Goal: Information Seeking & Learning: Learn about a topic

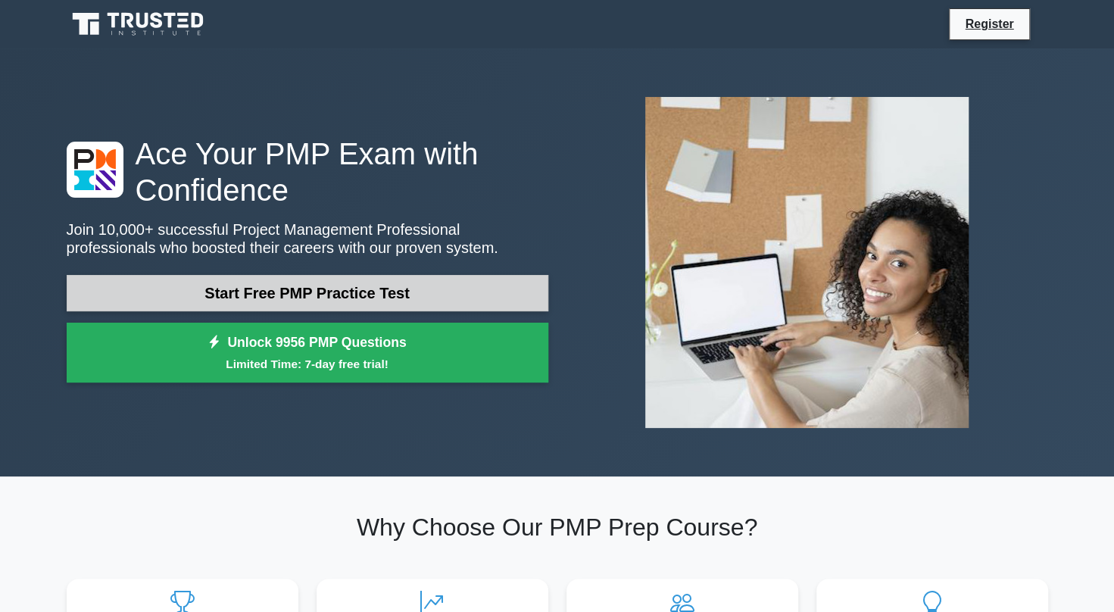
click at [347, 283] on link "Start Free PMP Practice Test" at bounding box center [307, 293] width 481 height 36
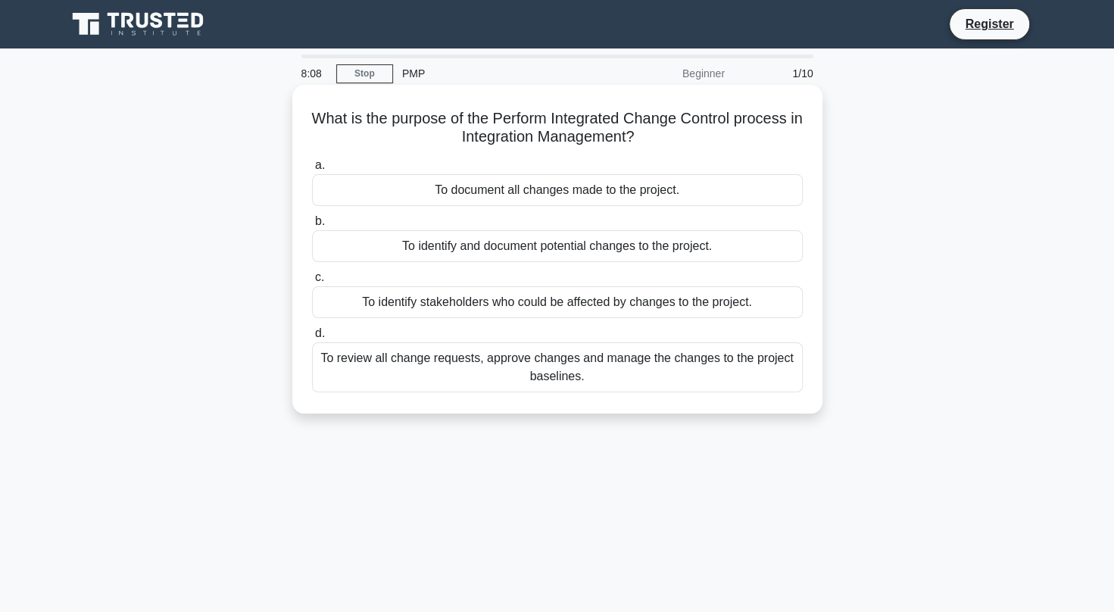
click at [640, 356] on div "To review all change requests, approve changes and manage the changes to the pr…" at bounding box center [557, 367] width 491 height 50
click at [312, 338] on input "d. To review all change requests, approve changes and manage the changes to the…" at bounding box center [312, 334] width 0 height 10
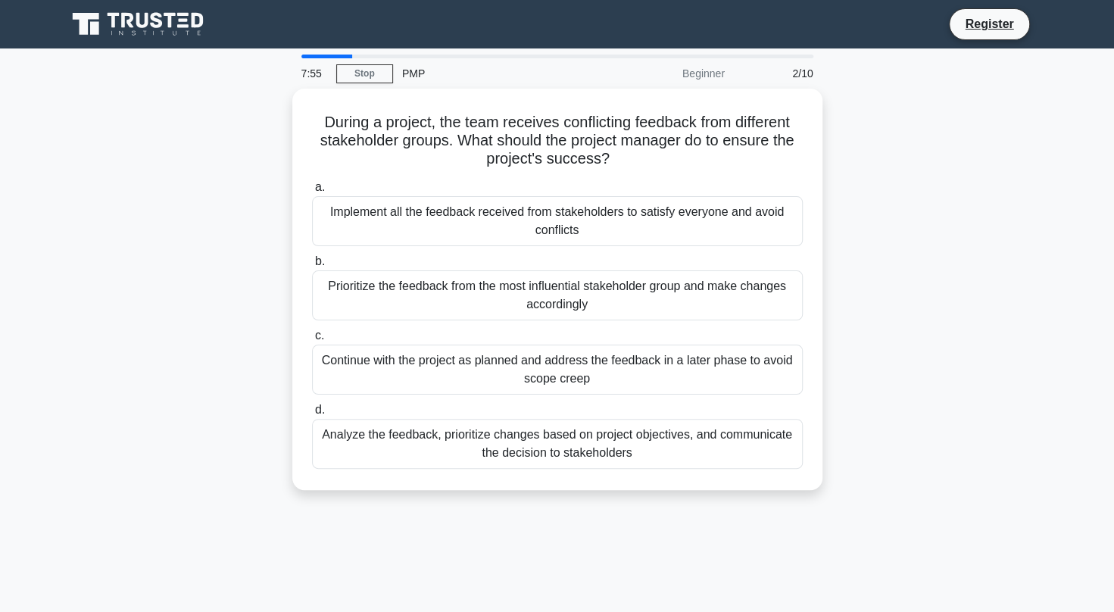
click at [255, 292] on div "During a project, the team receives conflicting feedback from different stakeho…" at bounding box center [557, 298] width 999 height 419
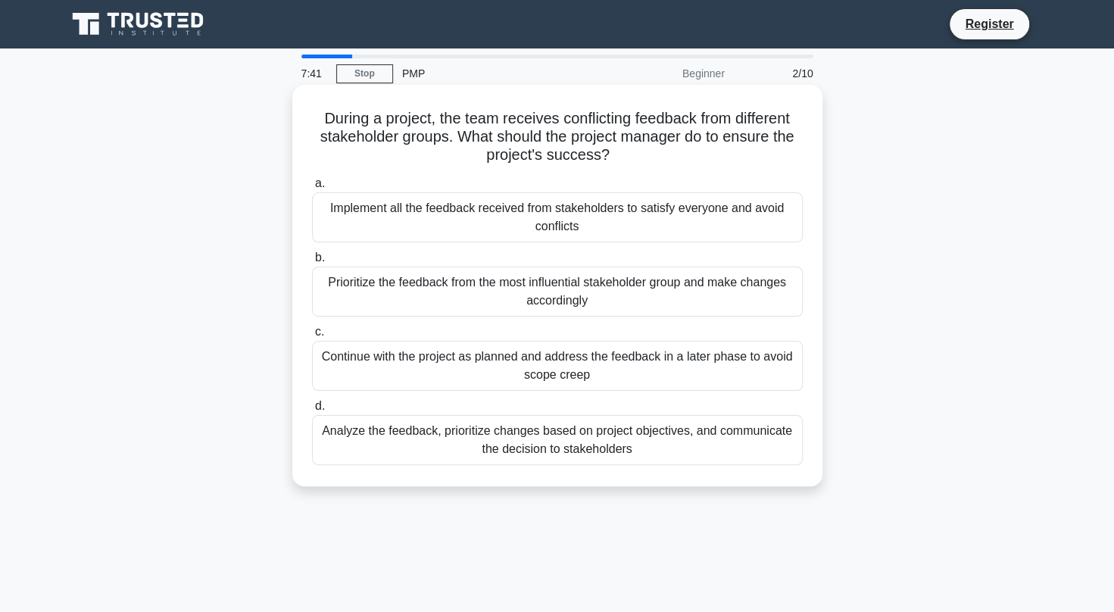
click at [643, 449] on div "Analyze the feedback, prioritize changes based on project objectives, and commu…" at bounding box center [557, 440] width 491 height 50
click at [312, 411] on input "d. Analyze the feedback, prioritize changes based on project objectives, and co…" at bounding box center [312, 406] width 0 height 10
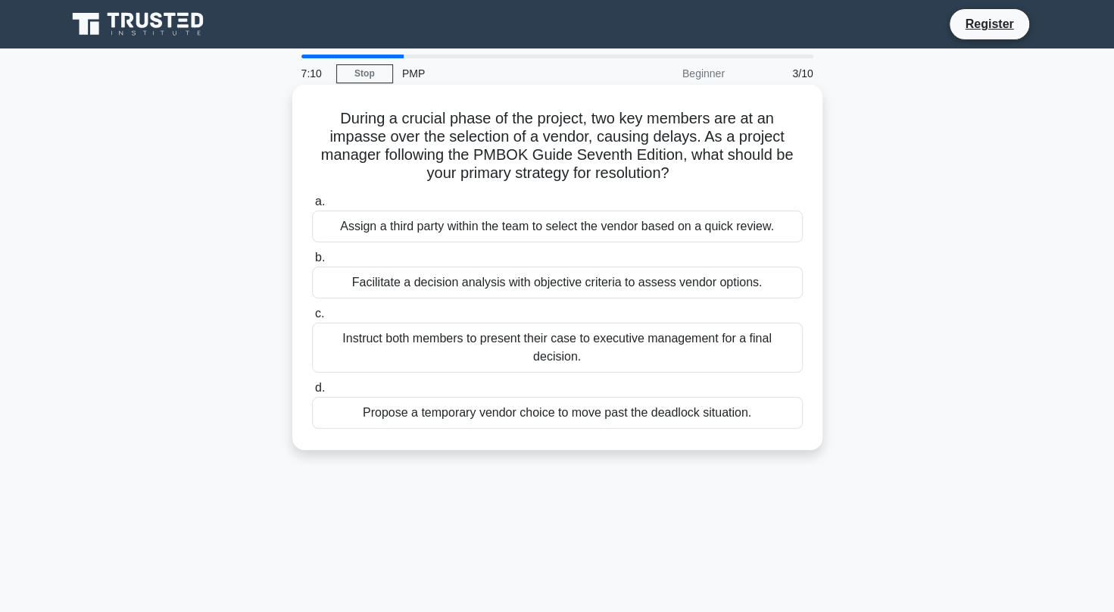
click at [408, 292] on div "Facilitate a decision analysis with objective criteria to assess vendor options." at bounding box center [557, 282] width 491 height 32
click at [312, 263] on input "b. Facilitate a decision analysis with objective criteria to assess vendor opti…" at bounding box center [312, 258] width 0 height 10
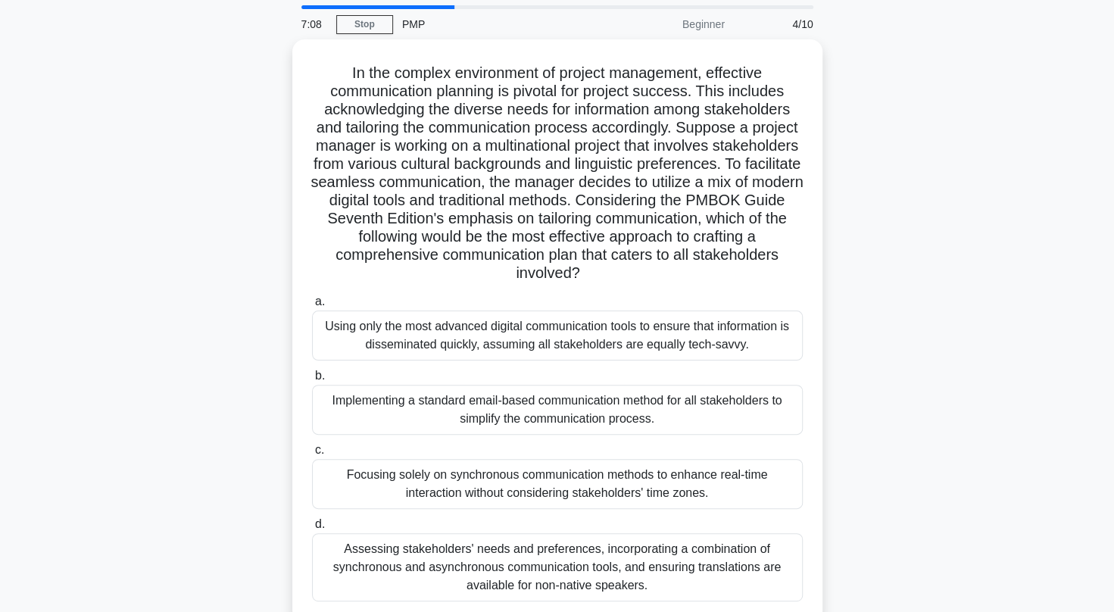
scroll to position [50, 0]
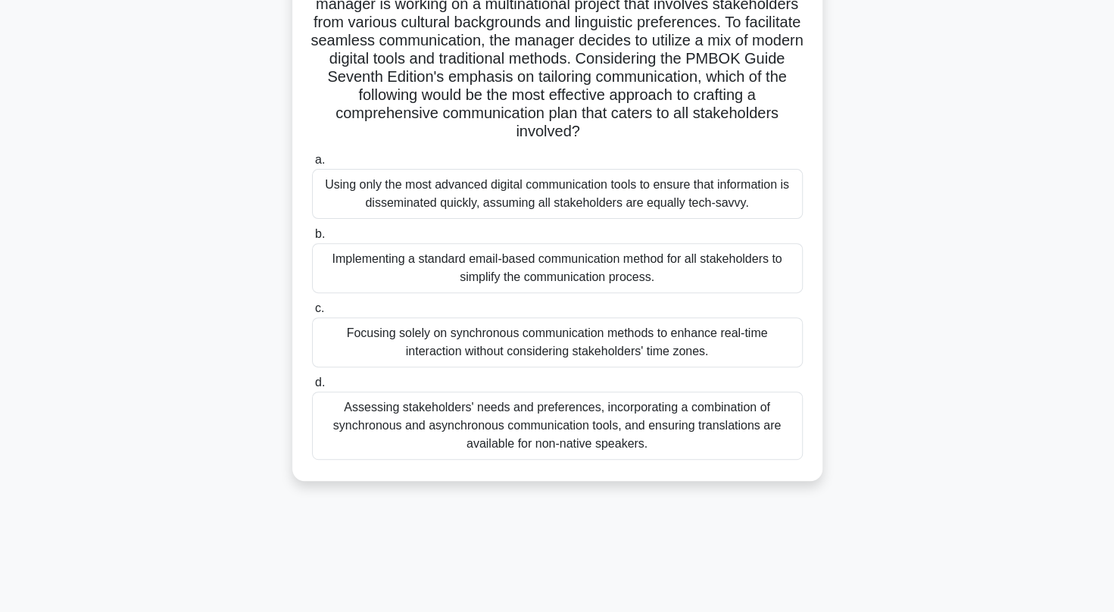
click at [695, 402] on div "Assessing stakeholders' needs and preferences, incorporating a combination of s…" at bounding box center [557, 425] width 491 height 68
click at [312, 388] on input "d. Assessing stakeholders' needs and preferences, incorporating a combination o…" at bounding box center [312, 383] width 0 height 10
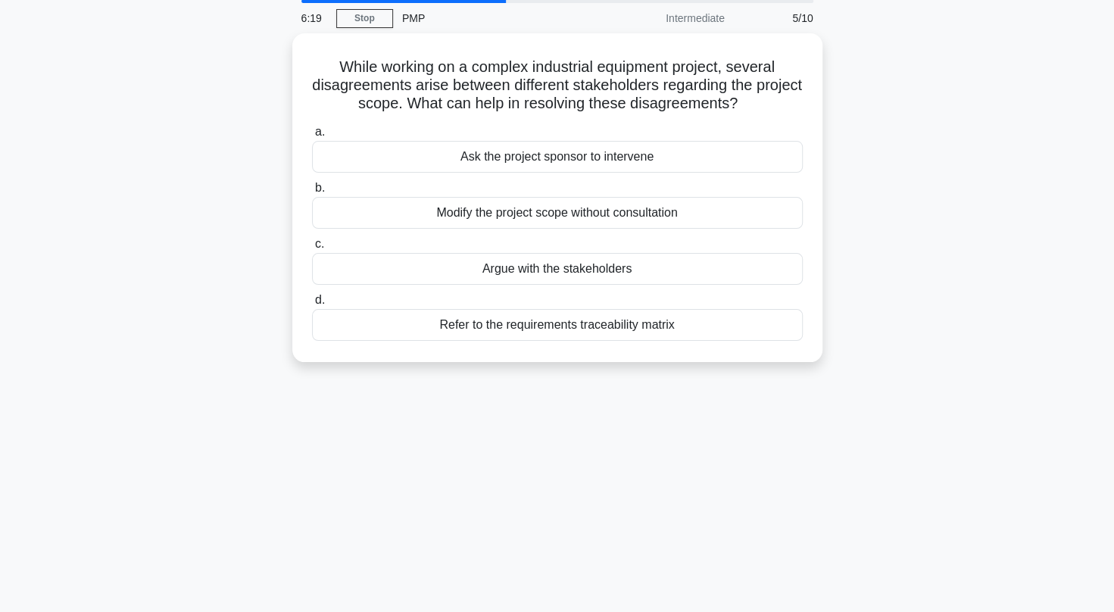
scroll to position [0, 0]
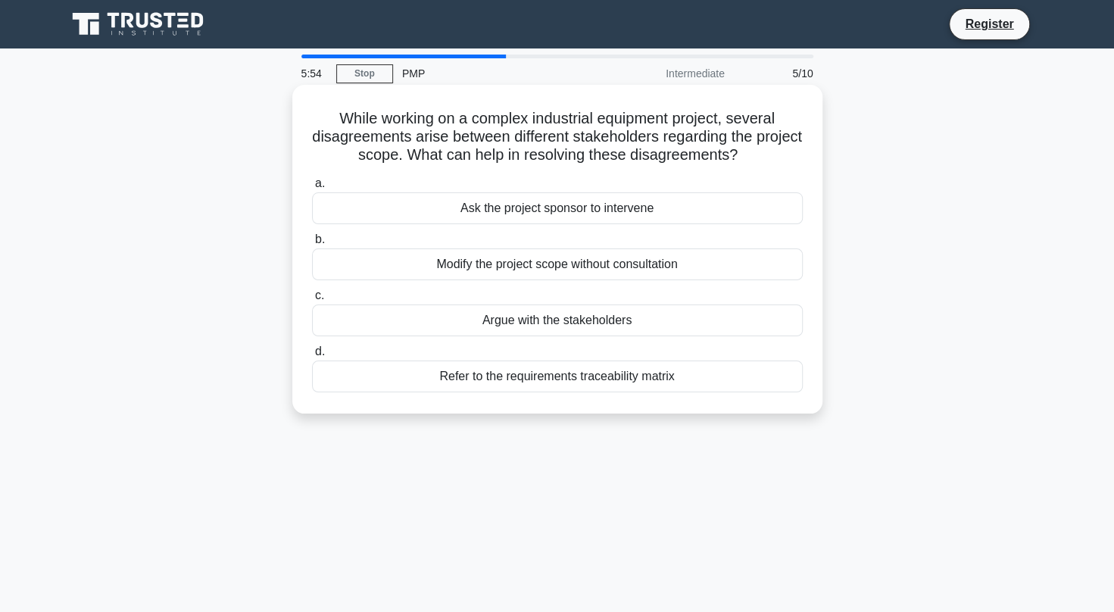
click at [636, 369] on div "Refer to the requirements traceability matrix" at bounding box center [557, 376] width 491 height 32
click at [312, 357] on input "d. Refer to the requirements traceability matrix" at bounding box center [312, 352] width 0 height 10
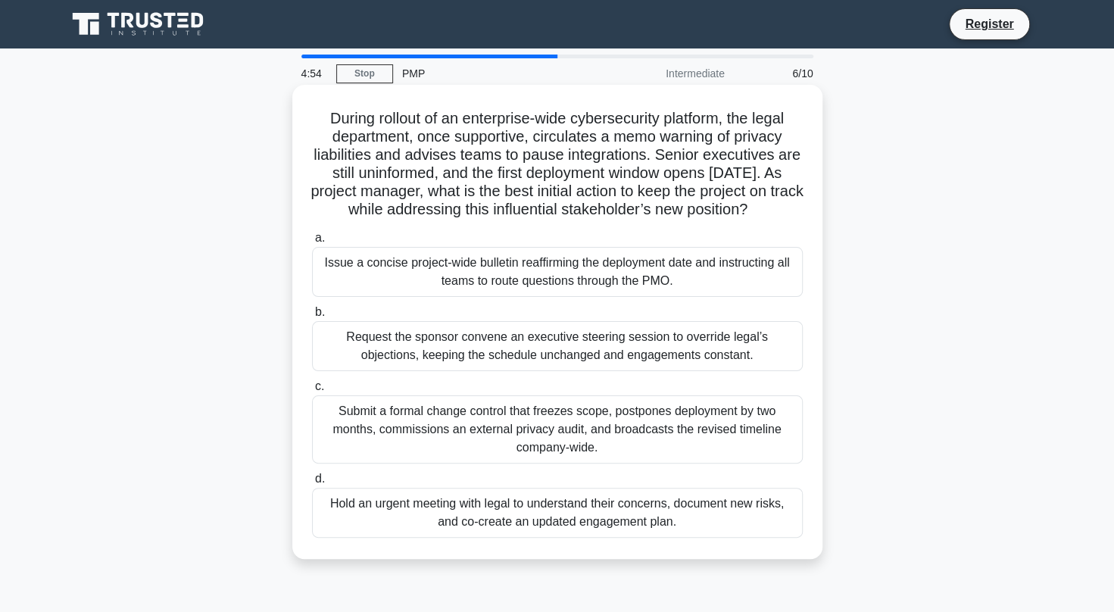
click at [637, 528] on div "Hold an urgent meeting with legal to understand their concerns, document new ri…" at bounding box center [557, 513] width 491 height 50
click at [312, 484] on input "d. Hold an urgent meeting with legal to understand their concerns, document new…" at bounding box center [312, 479] width 0 height 10
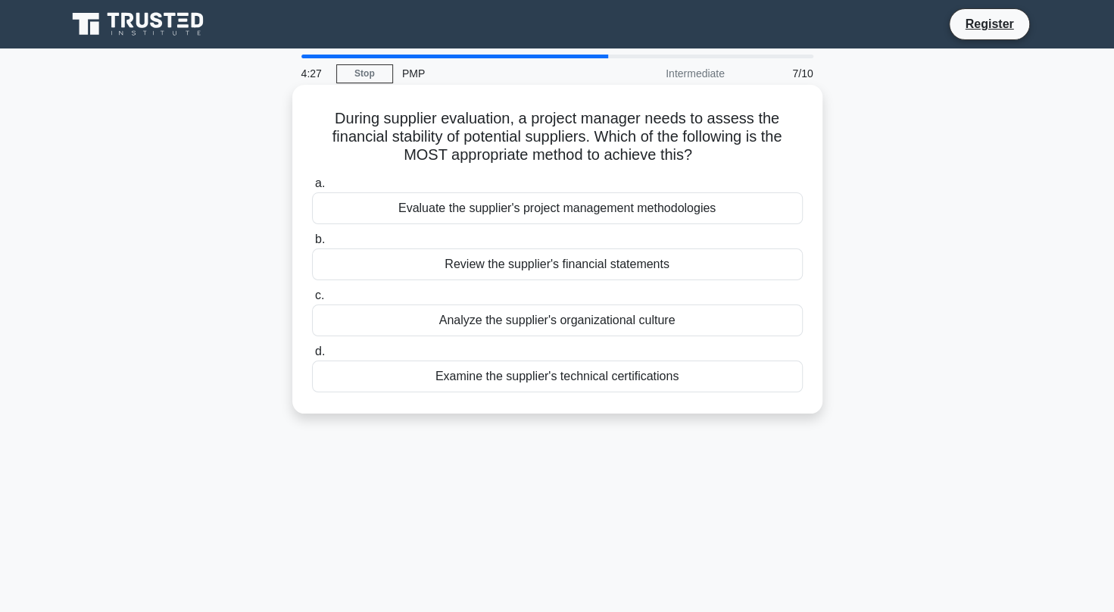
click at [668, 270] on div "Review the supplier's financial statements" at bounding box center [557, 264] width 491 height 32
click at [312, 245] on input "b. Review the supplier's financial statements" at bounding box center [312, 240] width 0 height 10
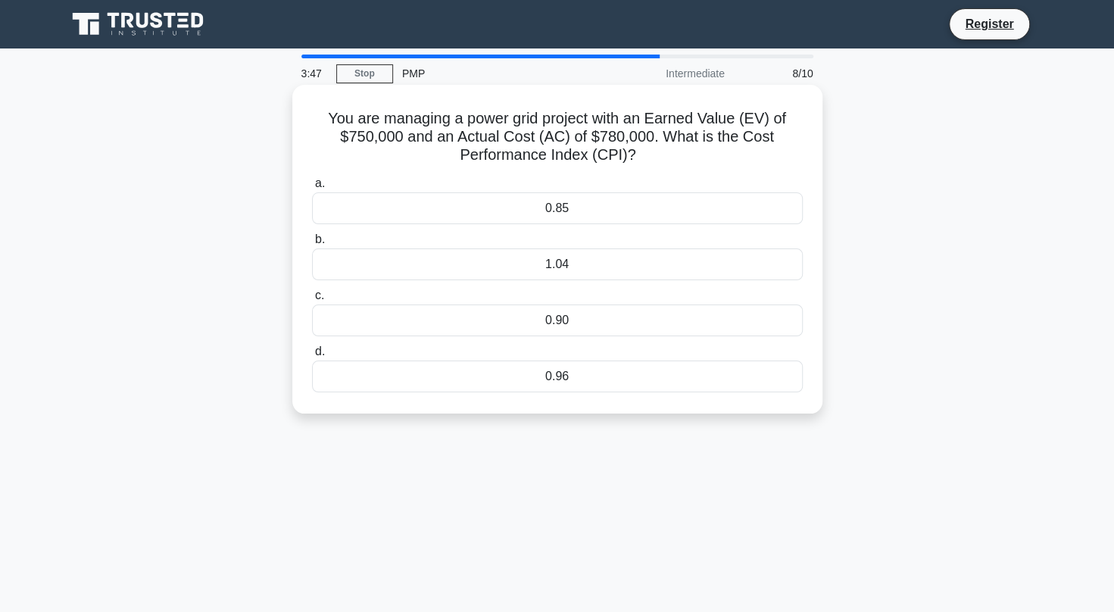
click at [562, 372] on div "0.96" at bounding box center [557, 376] width 491 height 32
click at [312, 357] on input "d. 0.96" at bounding box center [312, 352] width 0 height 10
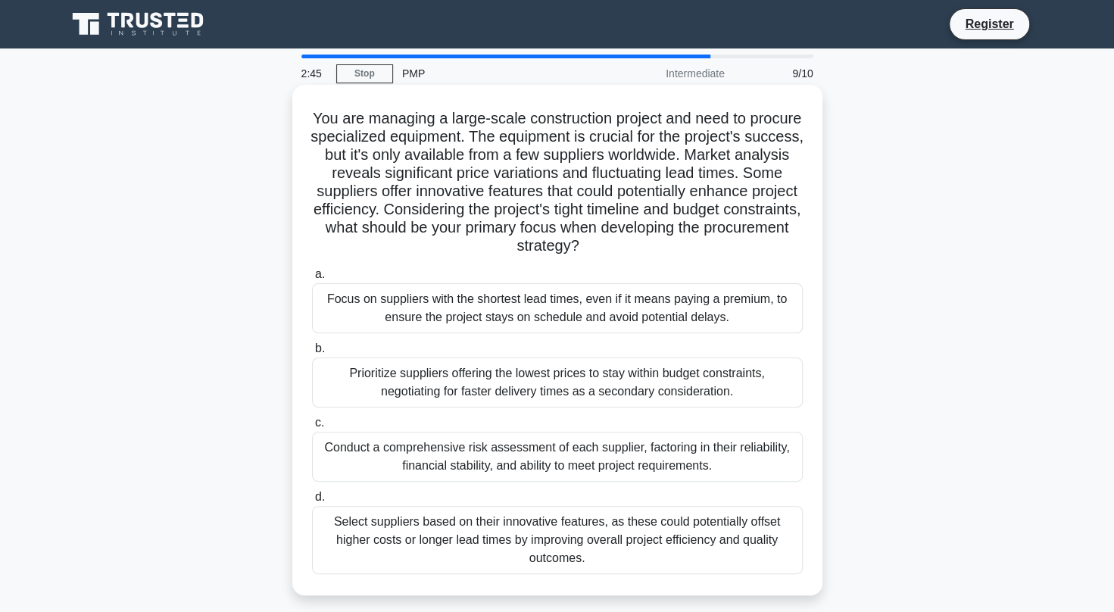
click at [730, 366] on div "Prioritize suppliers offering the lowest prices to stay within budget constrain…" at bounding box center [557, 382] width 491 height 50
click at [312, 354] on input "b. Prioritize suppliers offering the lowest prices to stay within budget constr…" at bounding box center [312, 349] width 0 height 10
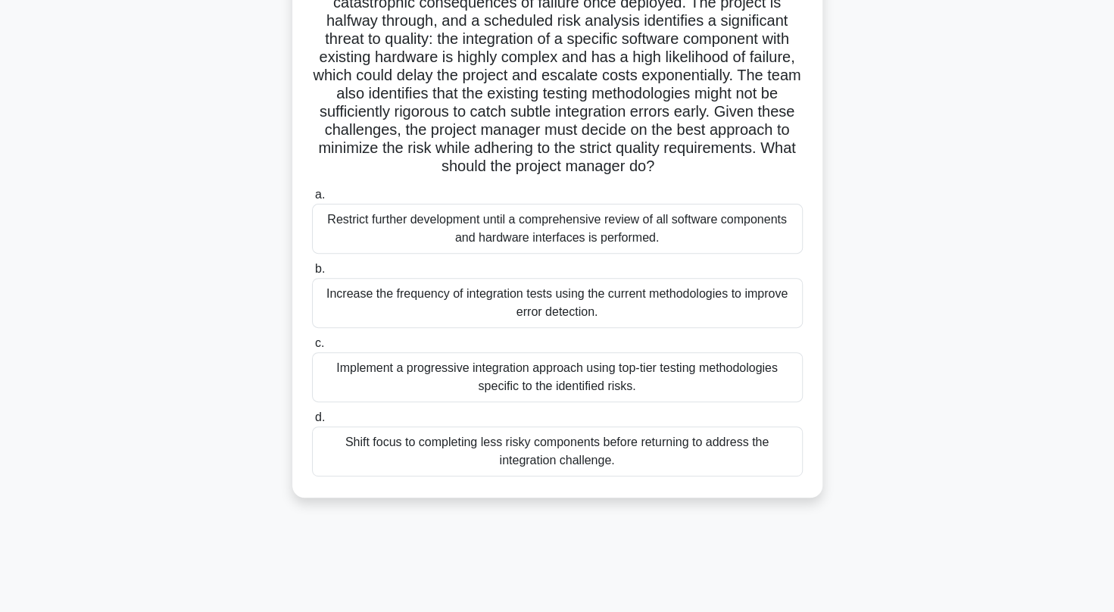
scroll to position [175, 0]
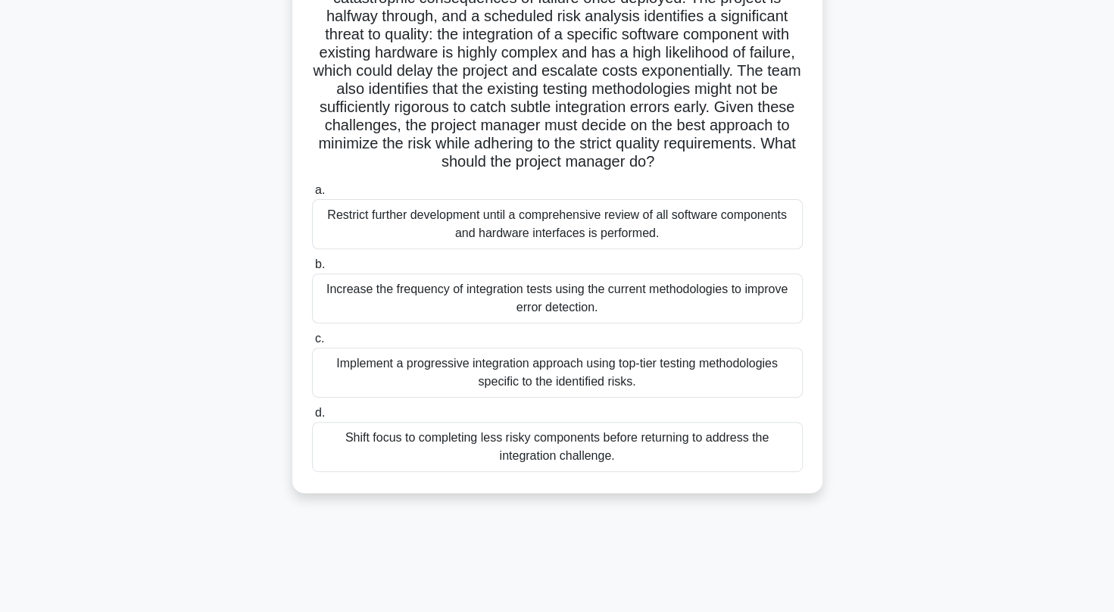
click at [704, 392] on div "Implement a progressive integration approach using top-tier testing methodologi…" at bounding box center [557, 372] width 491 height 50
click at [312, 344] on input "c. Implement a progressive integration approach using top-tier testing methodol…" at bounding box center [312, 339] width 0 height 10
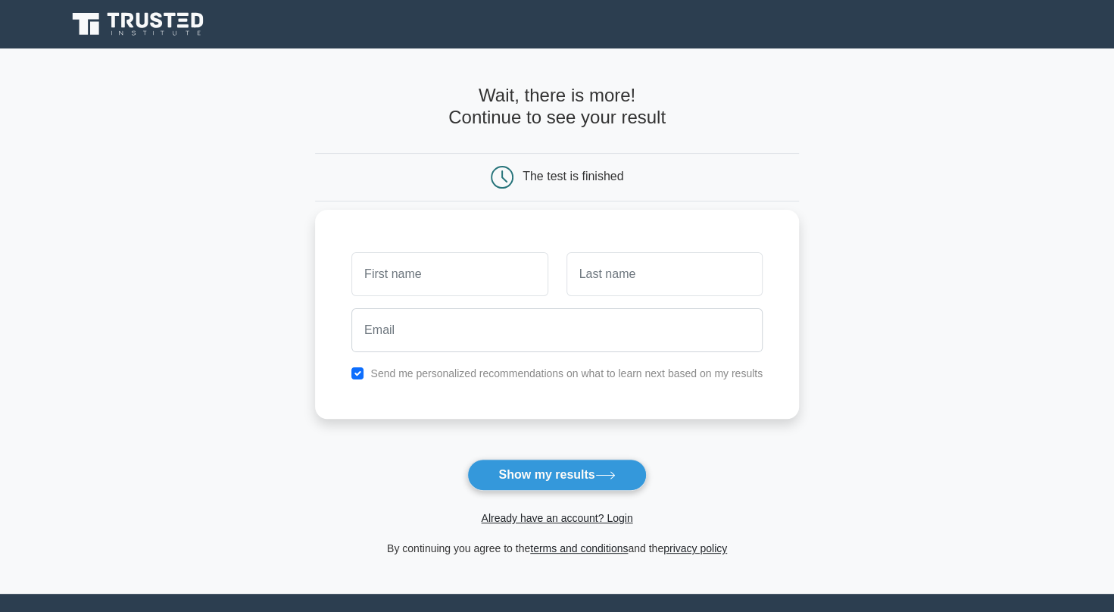
click at [486, 280] on input "text" at bounding box center [449, 274] width 196 height 44
type input "Aimad-eddine"
click at [633, 279] on input "text" at bounding box center [664, 274] width 196 height 44
type input "Aneddame"
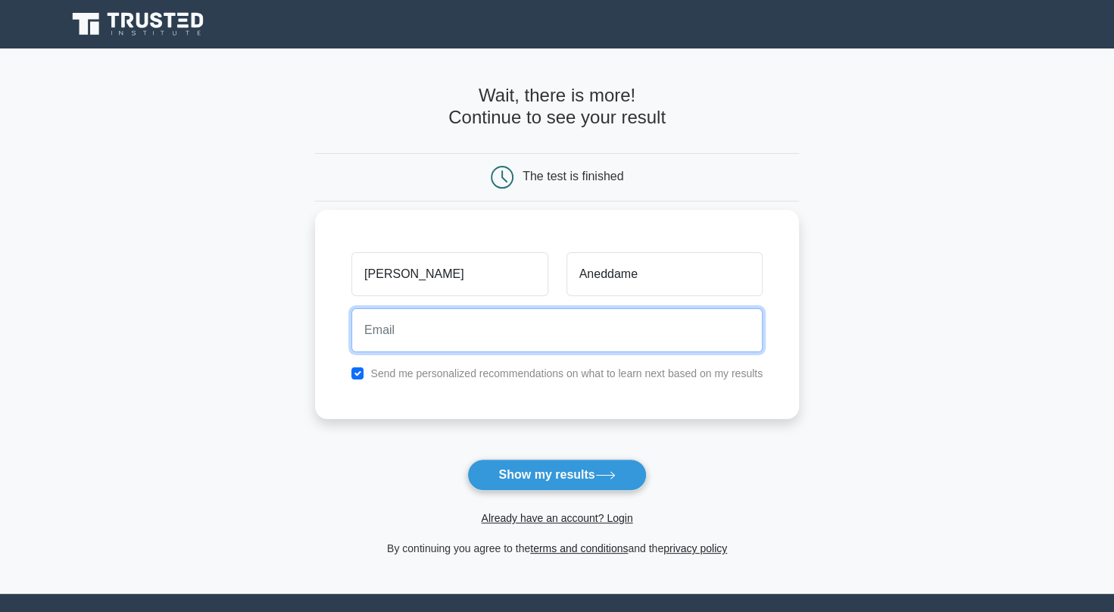
click at [566, 350] on input "email" at bounding box center [556, 330] width 411 height 44
type input "aimad.aneddame@gmail.com"
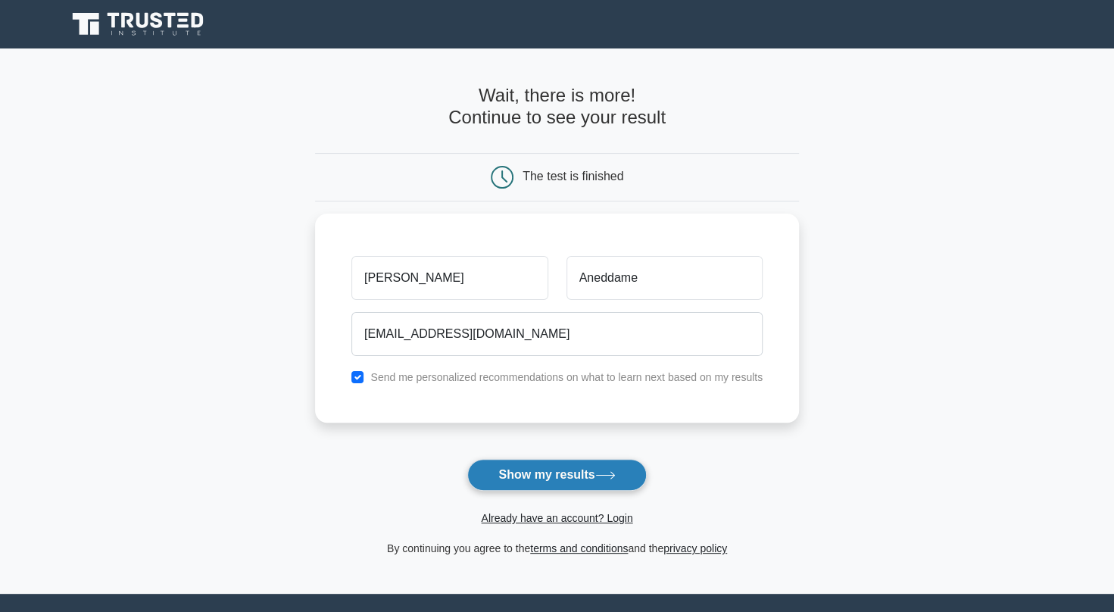
click at [544, 468] on button "Show my results" at bounding box center [556, 475] width 179 height 32
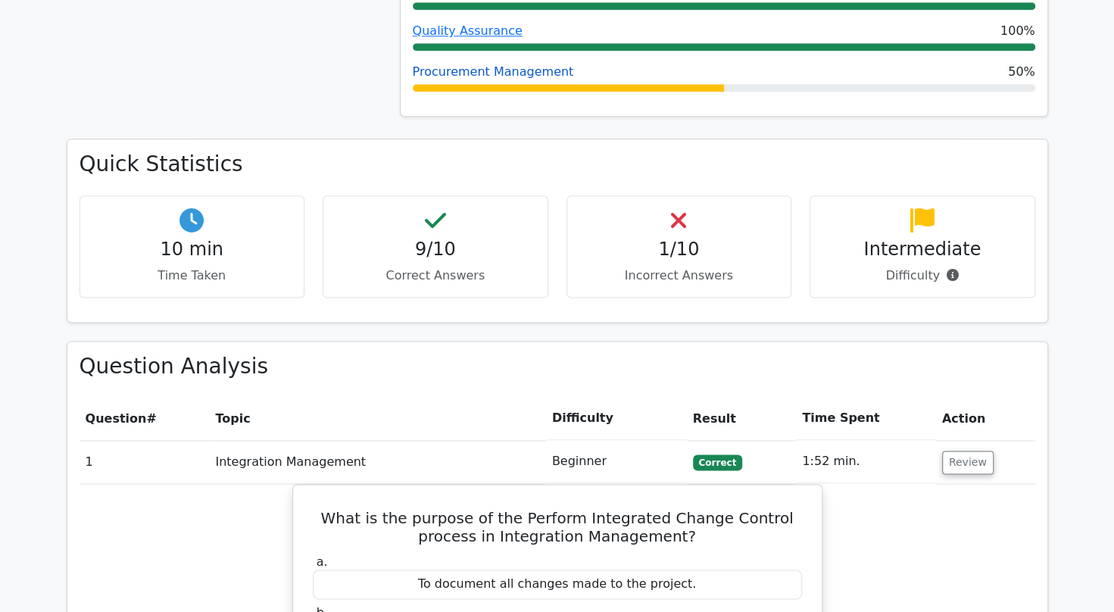
scroll to position [1001, 0]
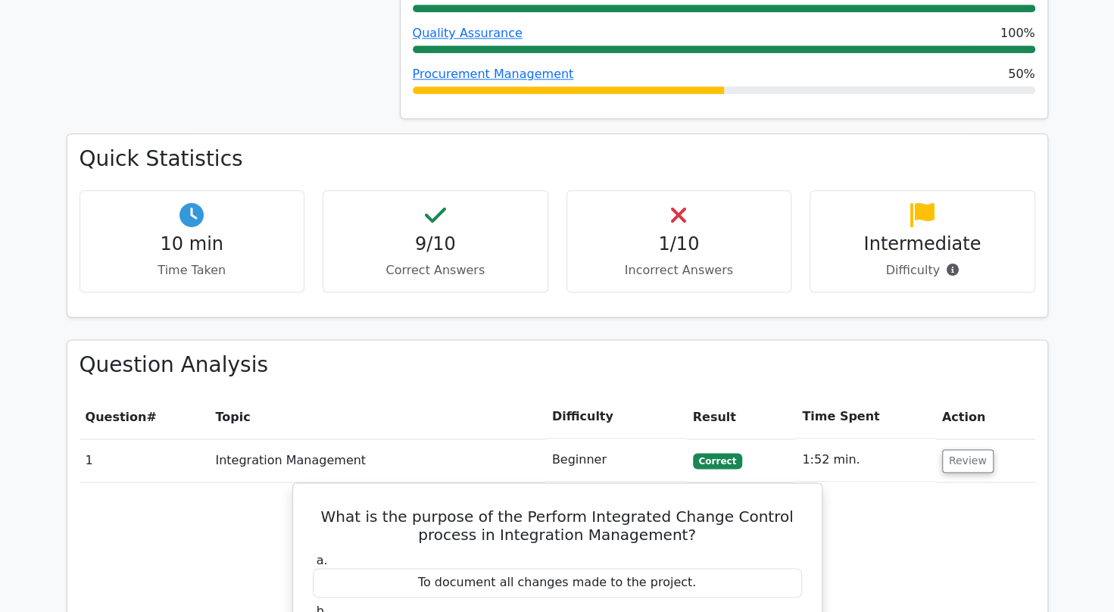
click at [689, 233] on h4 "1/10" at bounding box center [679, 244] width 200 height 22
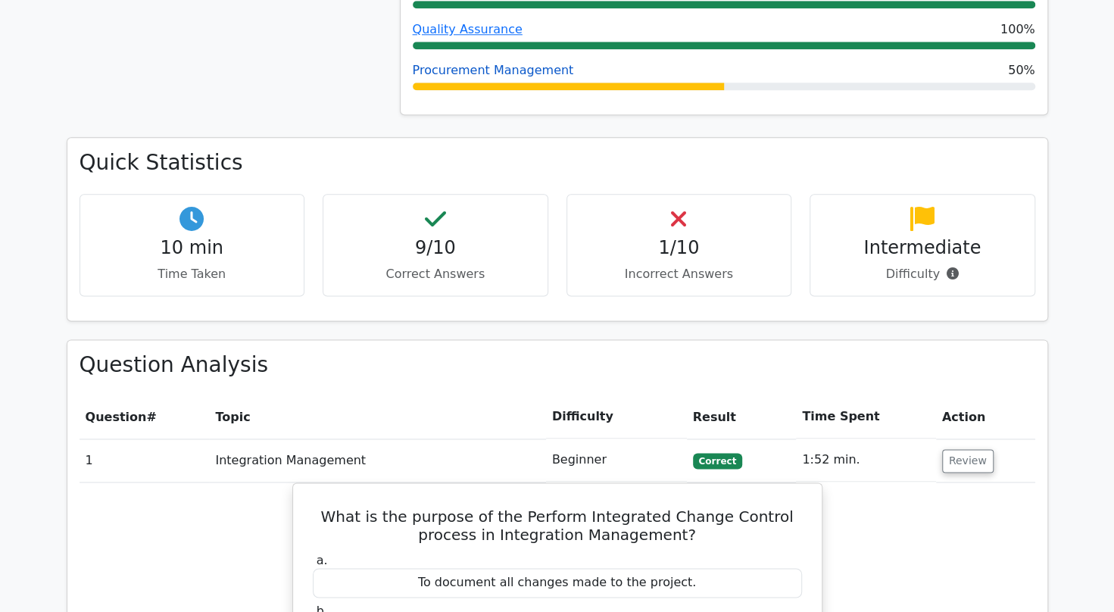
click at [517, 63] on link "Procurement Management" at bounding box center [493, 70] width 161 height 14
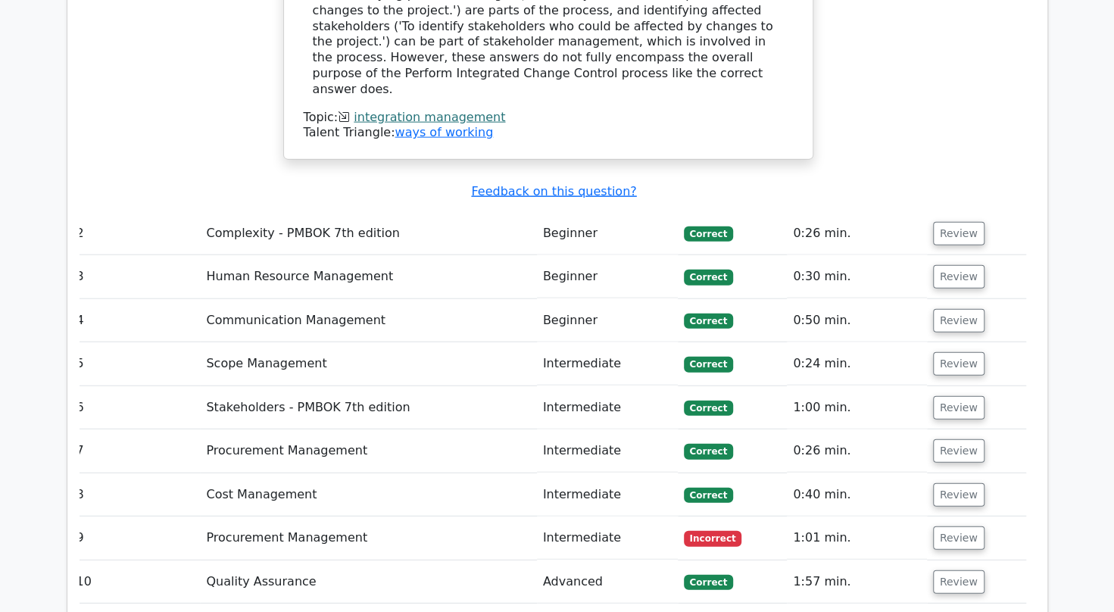
scroll to position [1953, 0]
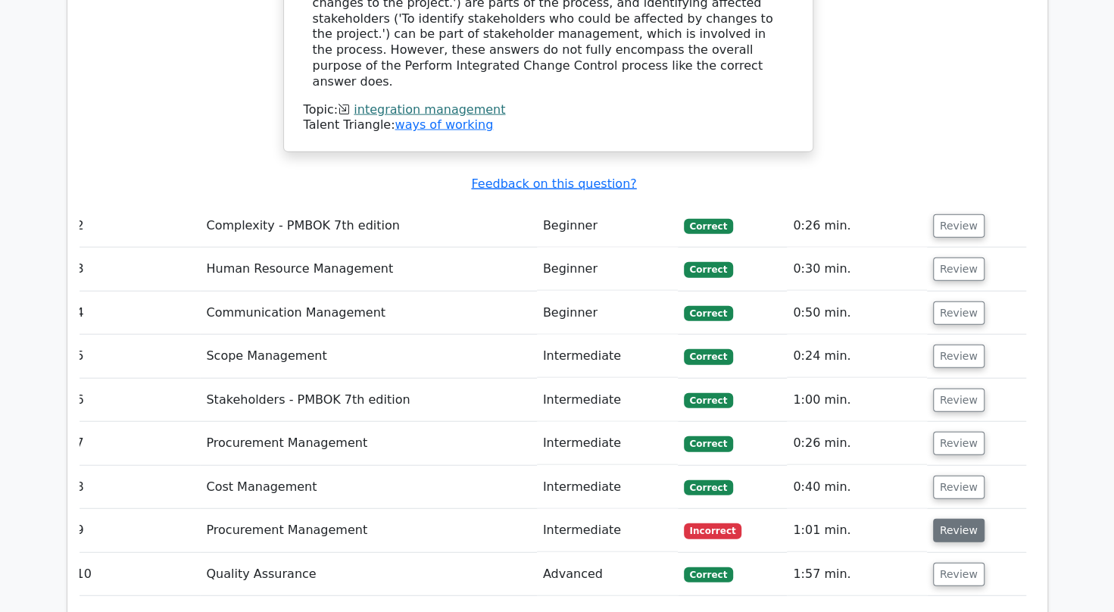
click at [945, 519] on button "Review" at bounding box center [958, 530] width 51 height 23
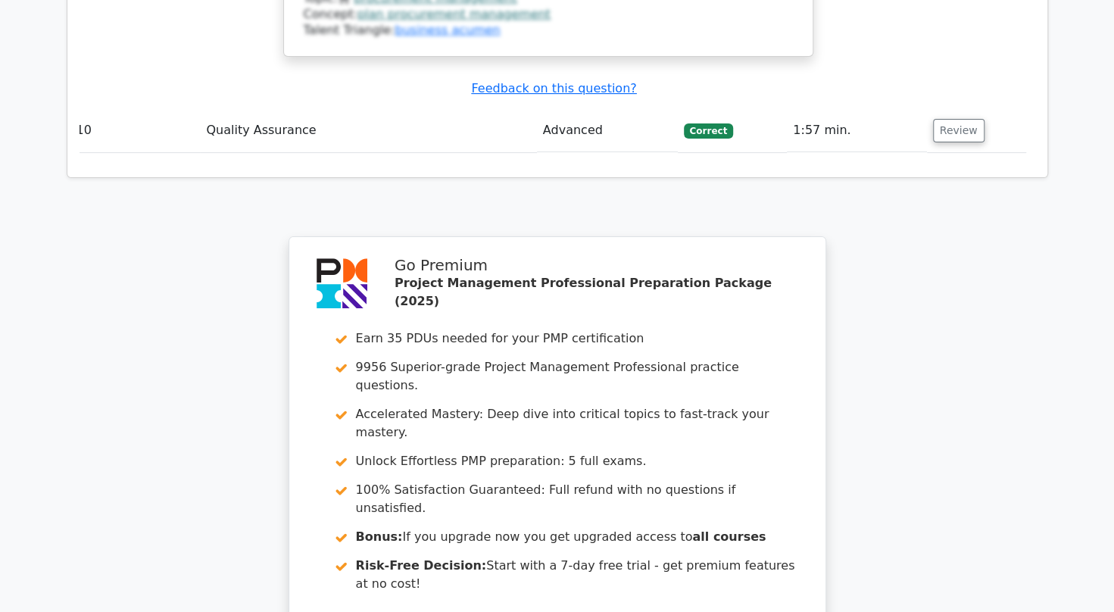
scroll to position [3520, 0]
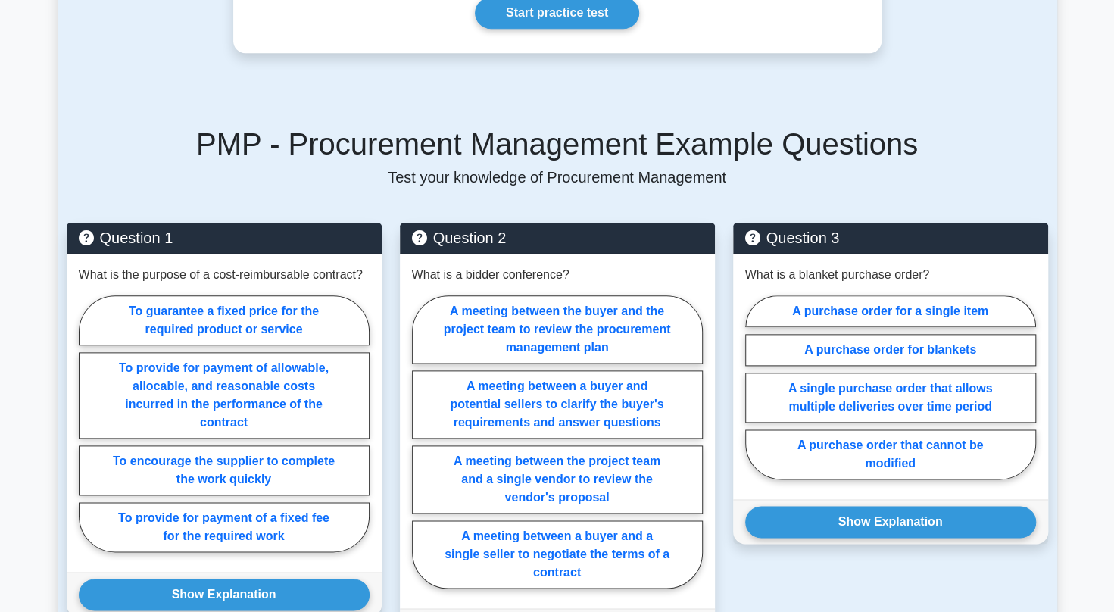
scroll to position [908, 0]
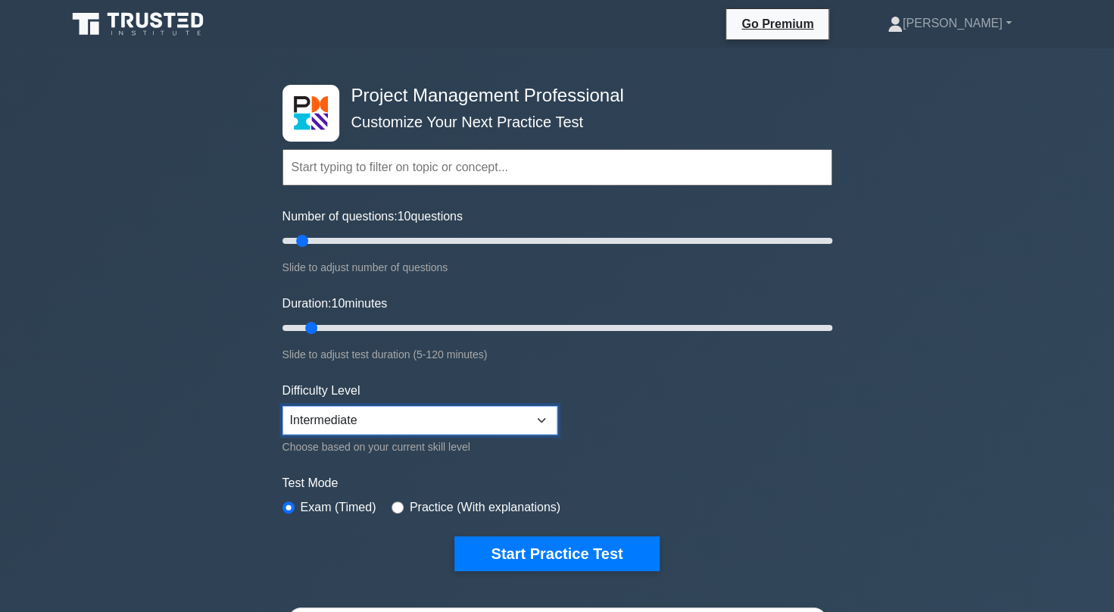
click at [382, 419] on select "Beginner Intermediate Expert" at bounding box center [419, 420] width 275 height 29
click at [185, 392] on div "Project Management Professional Customize Your Next Practice Test Topics Scope …" at bounding box center [557, 524] width 1114 height 952
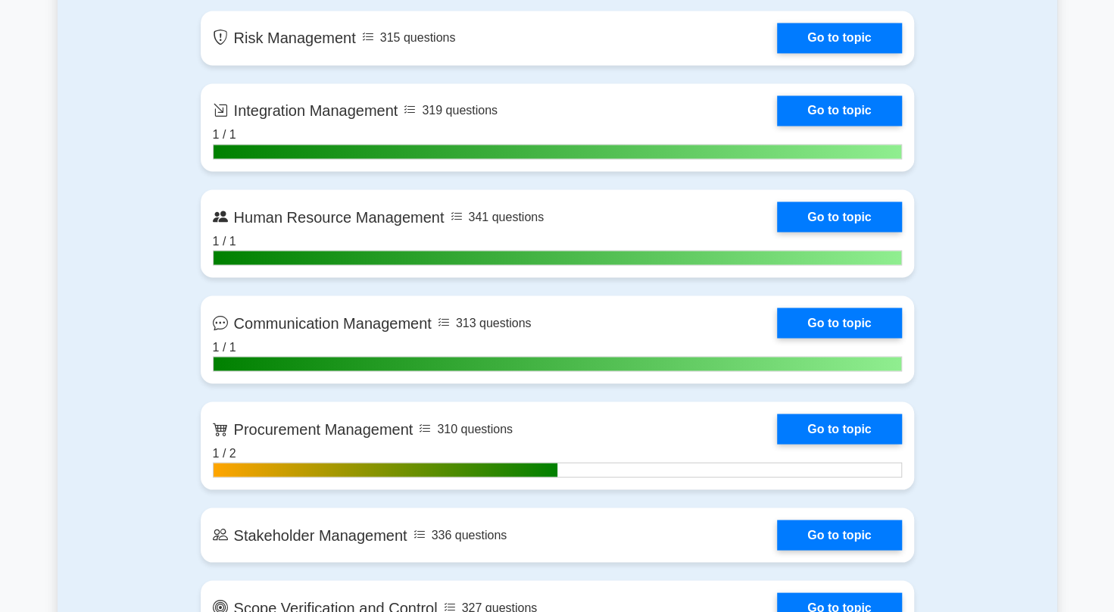
scroll to position [1479, 0]
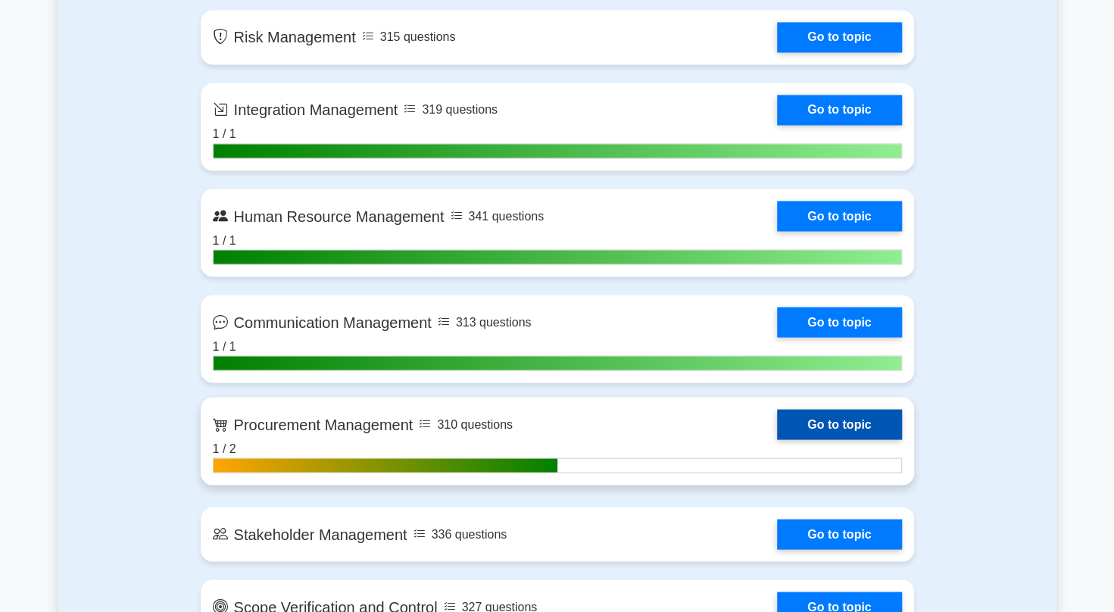
click at [812, 412] on link "Go to topic" at bounding box center [839, 424] width 124 height 30
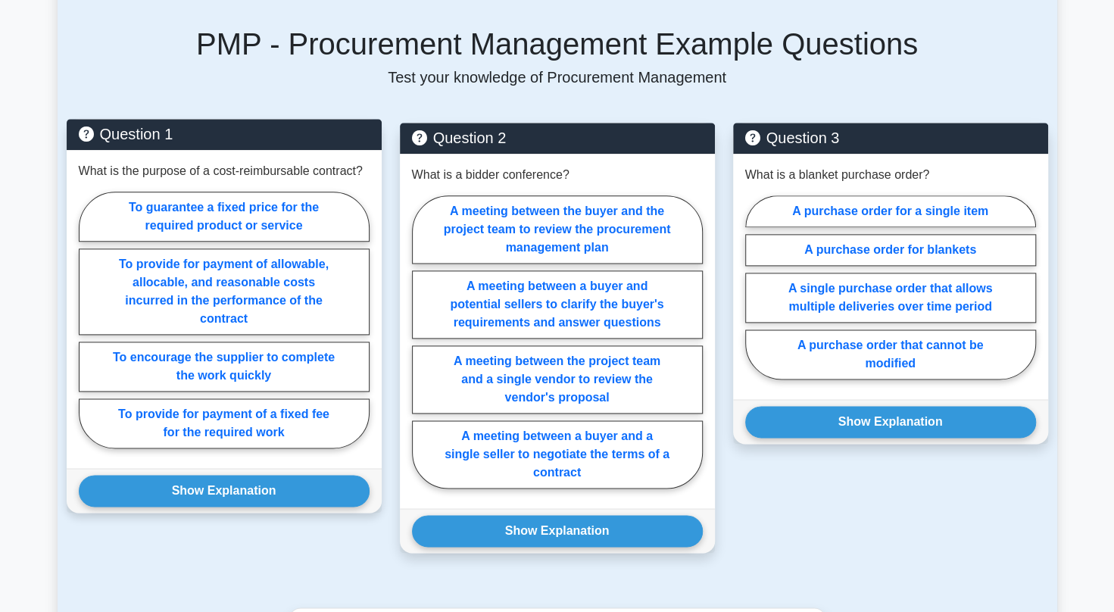
scroll to position [1031, 0]
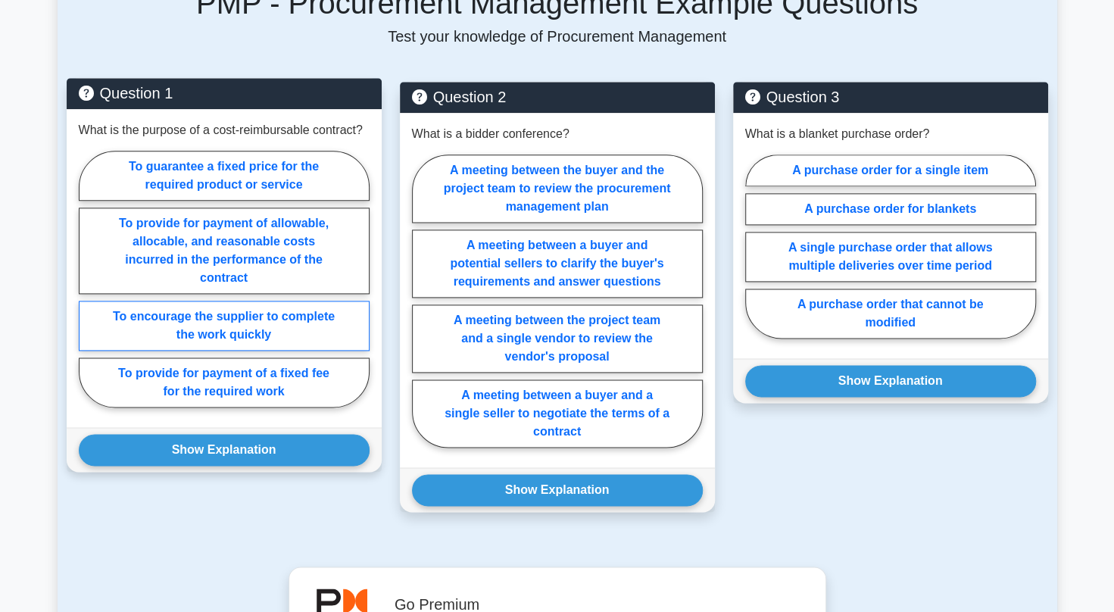
click at [284, 347] on label "To encourage the supplier to complete the work quickly" at bounding box center [224, 326] width 291 height 50
click at [89, 288] on input "To encourage the supplier to complete the work quickly" at bounding box center [84, 284] width 10 height 10
radio input "true"
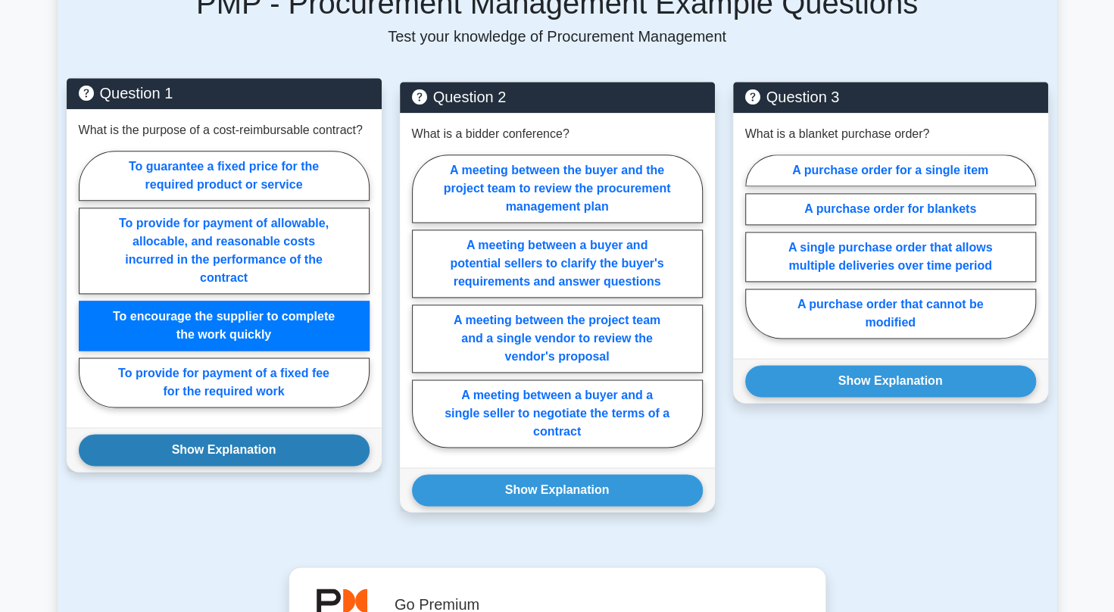
click at [257, 466] on button "Show Explanation" at bounding box center [224, 450] width 291 height 32
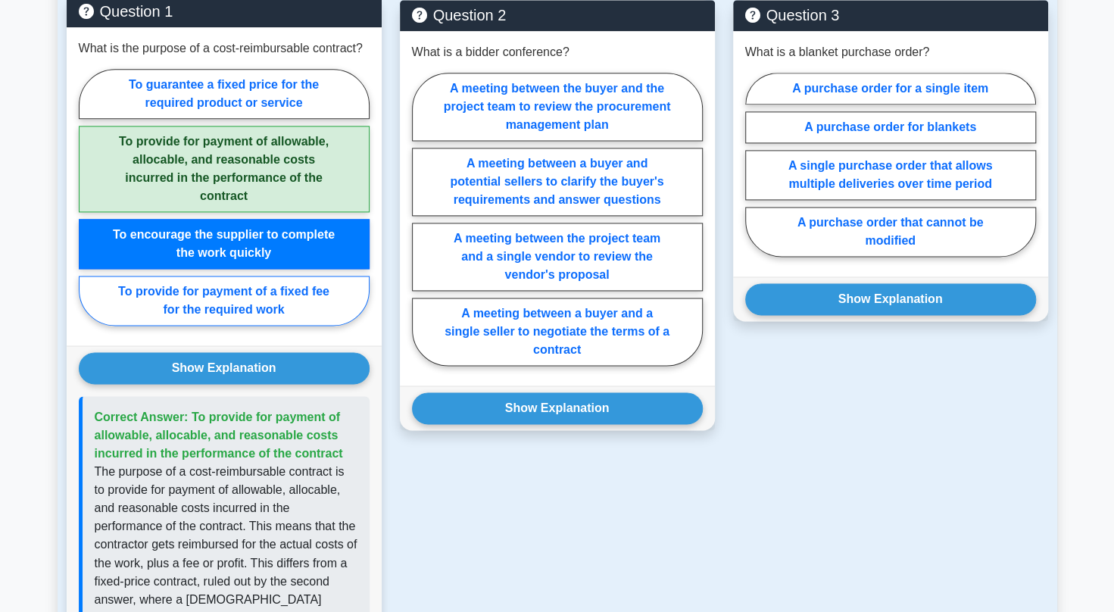
scroll to position [1108, 0]
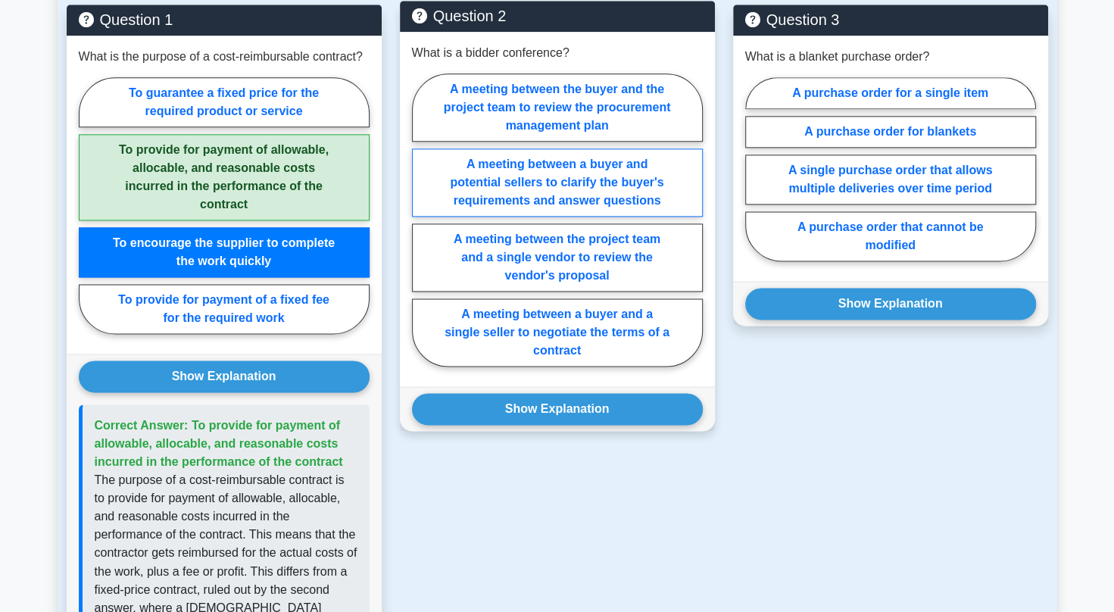
click at [611, 210] on label "A meeting between a buyer and potential sellers to clarify the buyer's requirem…" at bounding box center [557, 182] width 291 height 68
click at [422, 220] on input "A meeting between a buyer and potential sellers to clarify the buyer's requirem…" at bounding box center [417, 225] width 10 height 10
radio input "true"
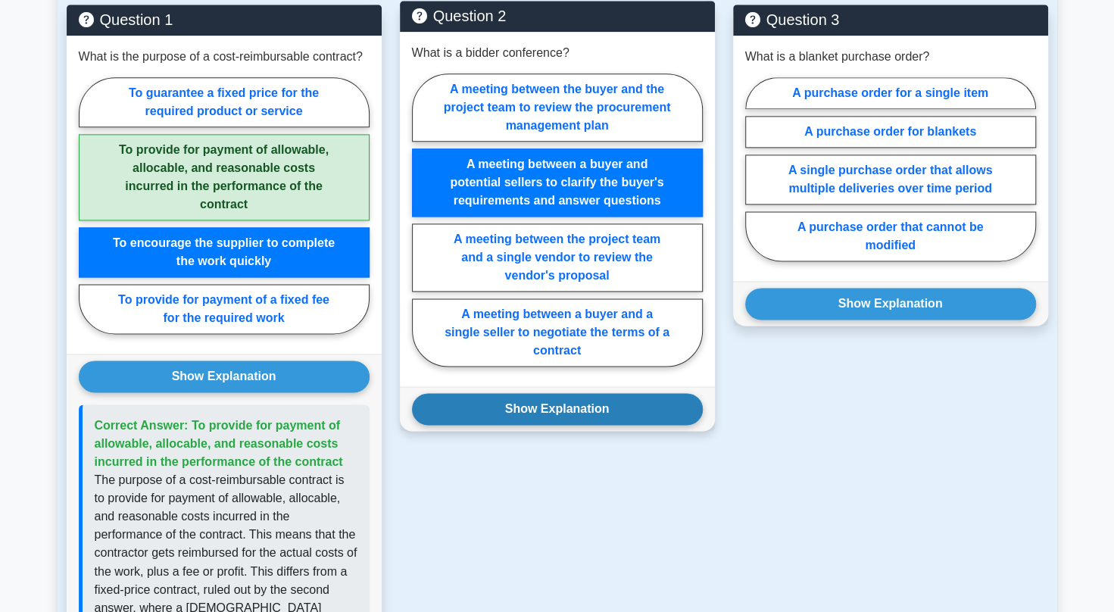
click at [605, 425] on button "Show Explanation" at bounding box center [557, 409] width 291 height 32
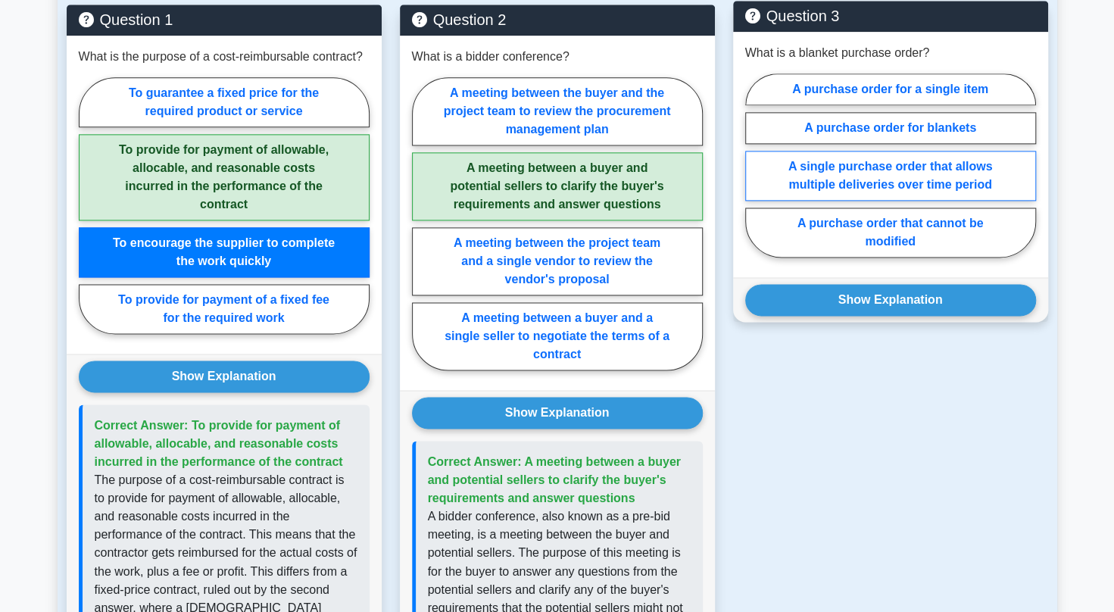
click at [895, 198] on label "A single purchase order that allows multiple deliveries over time period" at bounding box center [890, 176] width 291 height 50
click at [755, 175] on input "A single purchase order that allows multiple deliveries over time period" at bounding box center [750, 170] width 10 height 10
radio input "true"
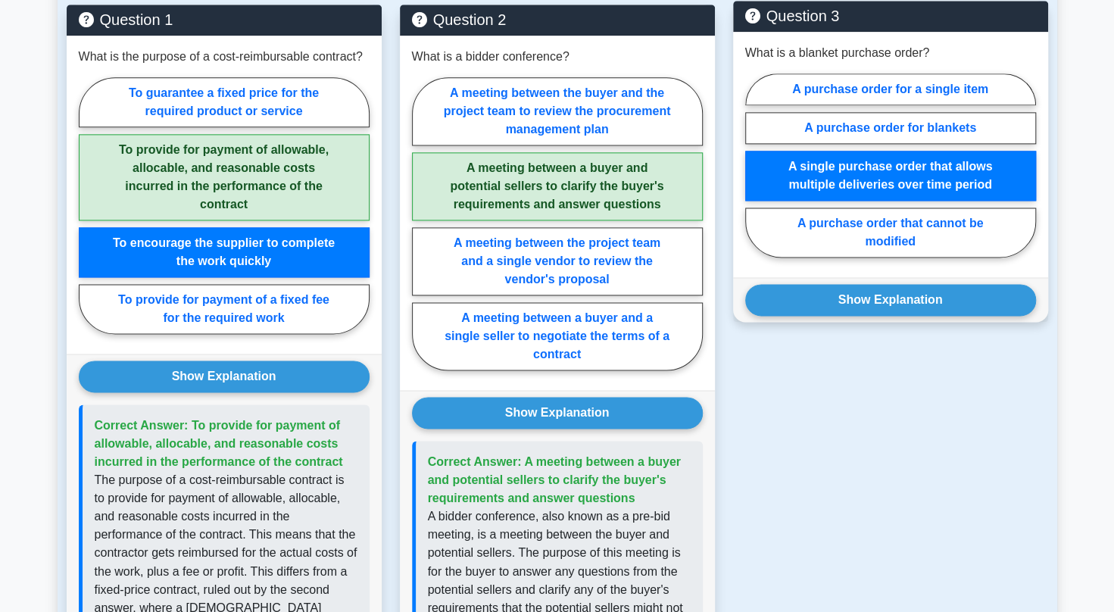
click at [892, 315] on div "Show Explanation Correct Answer: A single purchase order that allows multiple d…" at bounding box center [890, 299] width 315 height 45
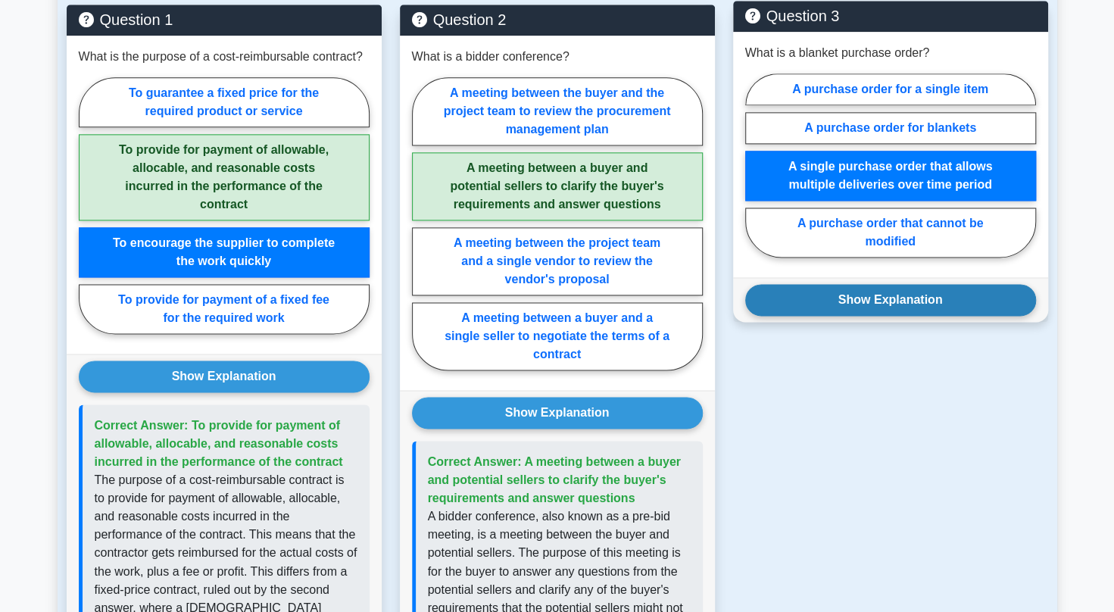
click at [891, 316] on button "Show Explanation" at bounding box center [890, 300] width 291 height 32
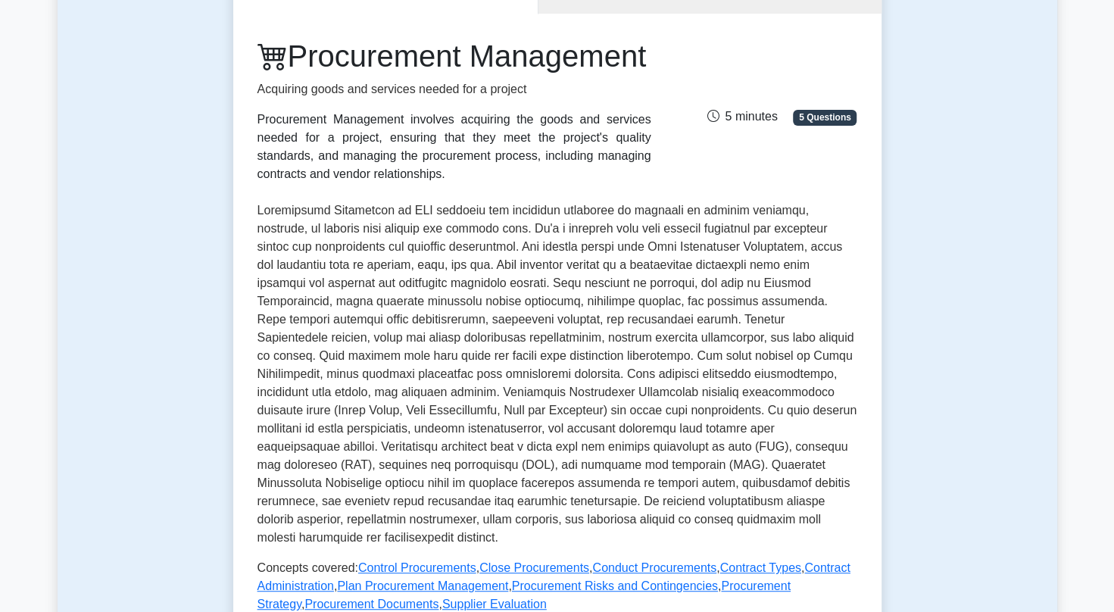
scroll to position [0, 0]
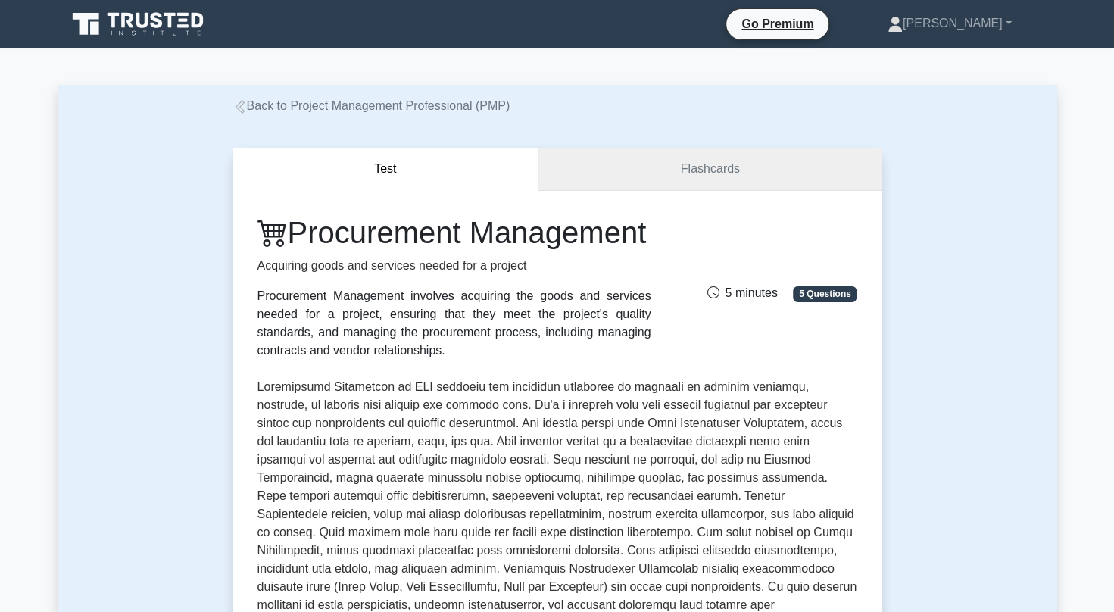
click at [692, 167] on link "Flashcards" at bounding box center [709, 169] width 342 height 43
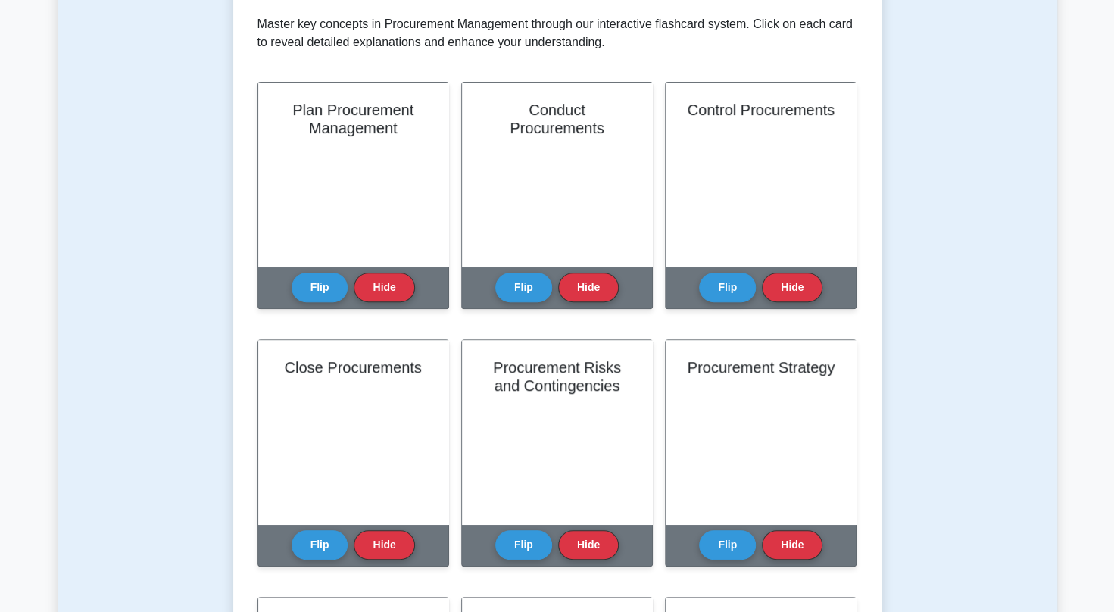
scroll to position [301, 0]
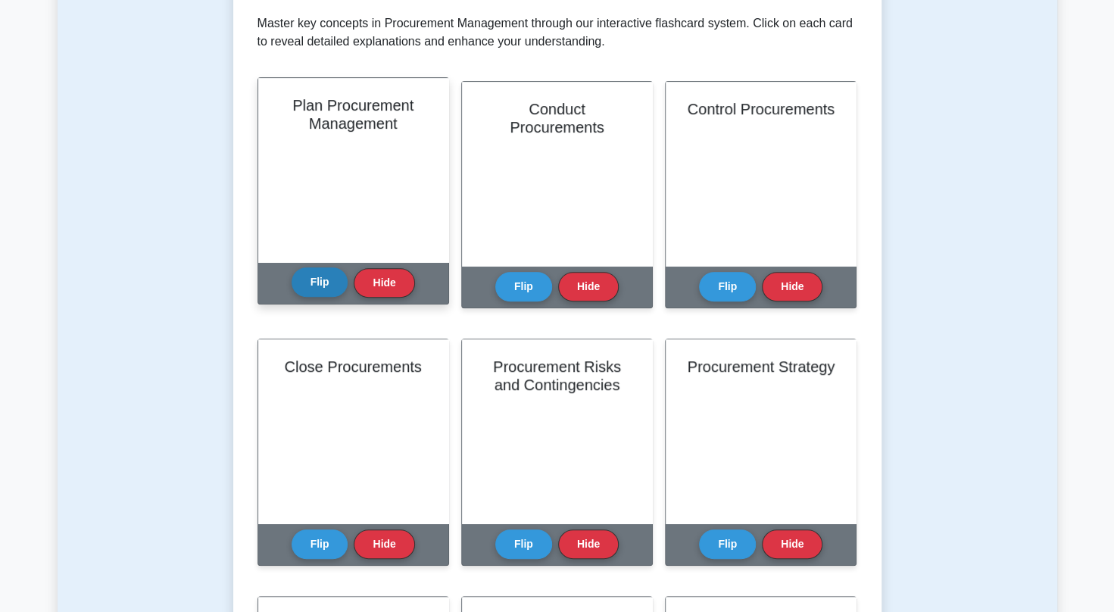
click at [328, 285] on button "Flip" at bounding box center [319, 282] width 57 height 30
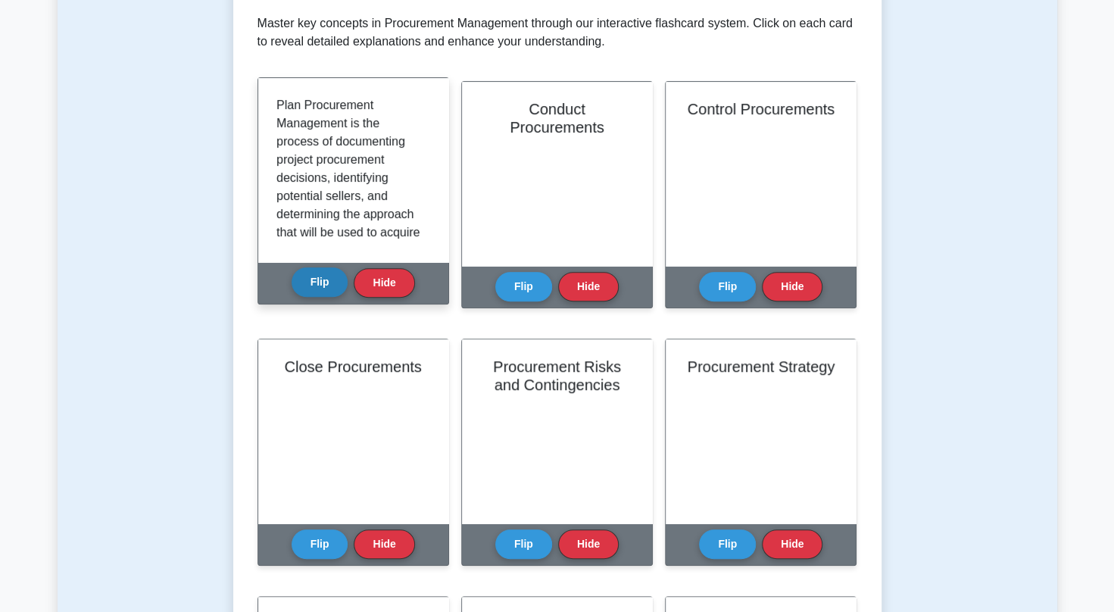
click at [328, 285] on button "Flip" at bounding box center [319, 282] width 57 height 30
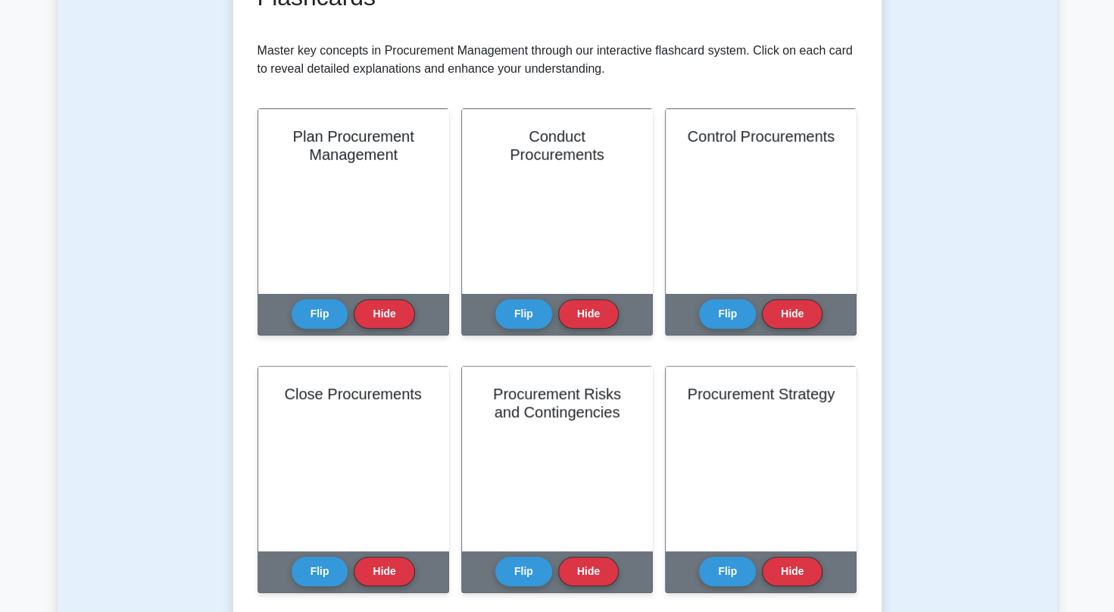
scroll to position [0, 0]
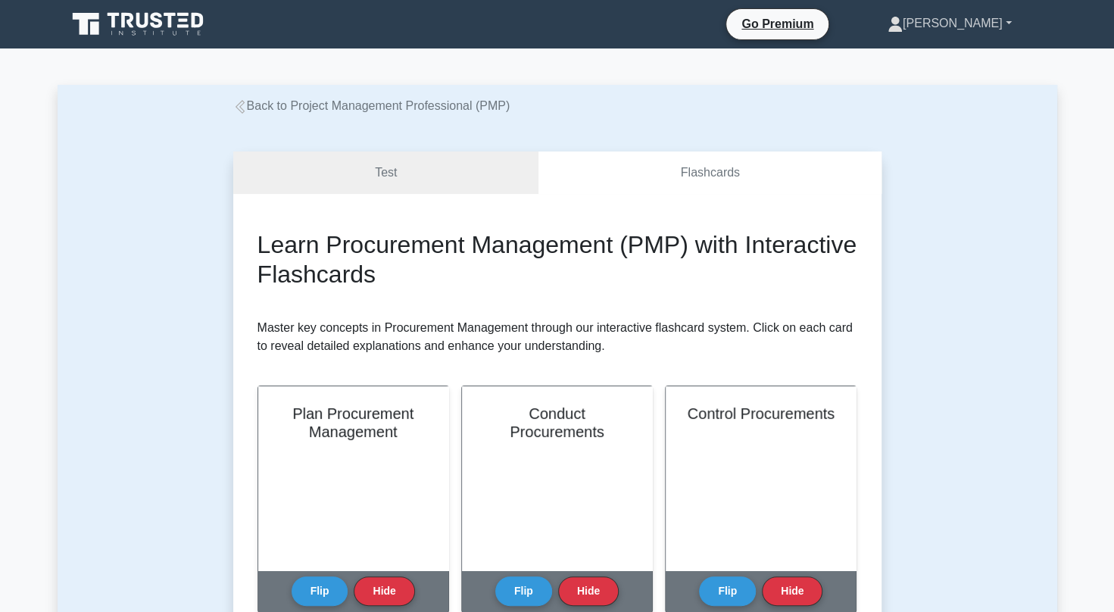
click at [952, 25] on link "[PERSON_NAME]" at bounding box center [949, 23] width 197 height 30
click at [927, 61] on link "Profile" at bounding box center [912, 59] width 120 height 24
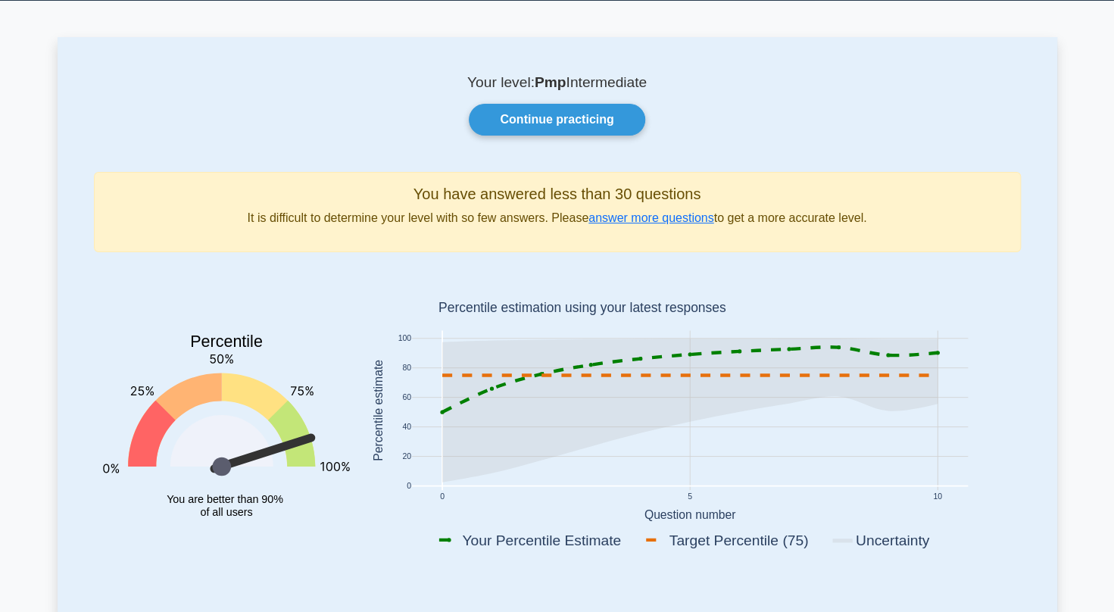
scroll to position [39, 0]
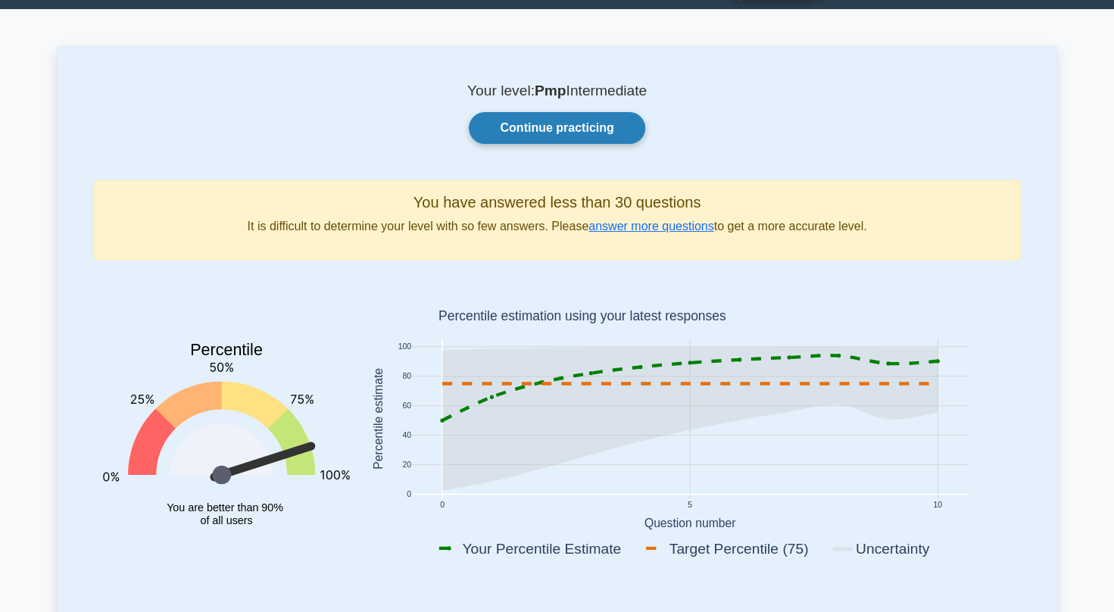
click at [513, 120] on link "Continue practicing" at bounding box center [557, 128] width 176 height 32
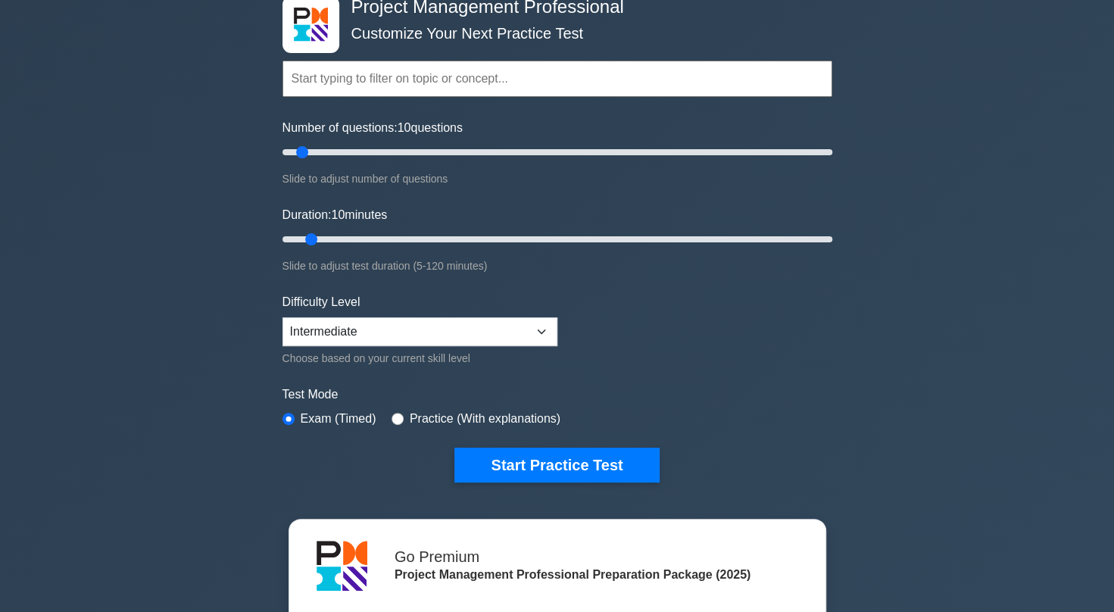
scroll to position [89, 0]
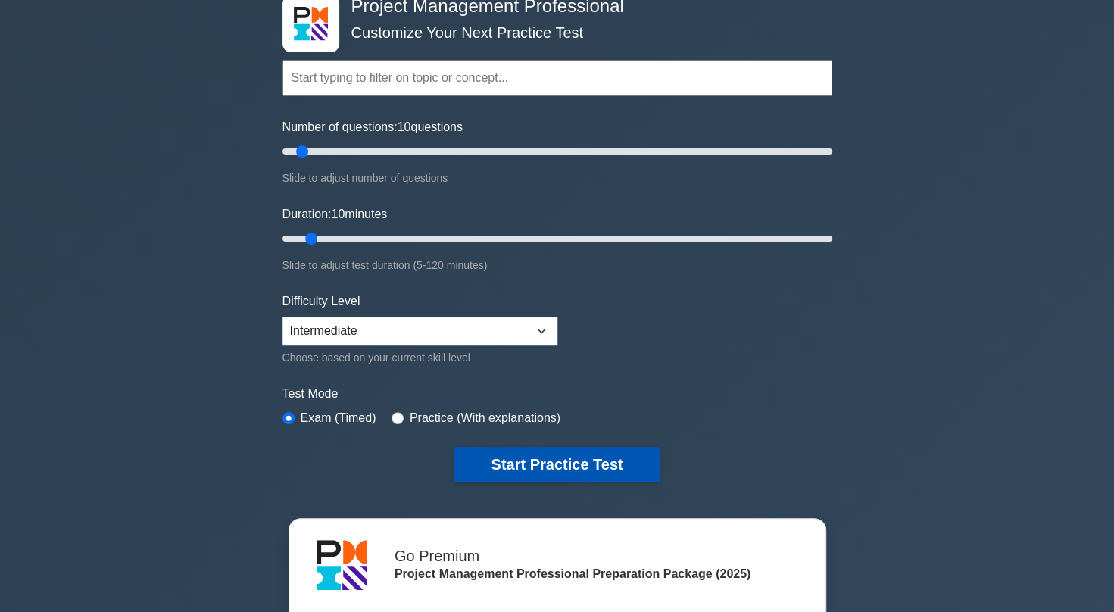
click at [594, 472] on button "Start Practice Test" at bounding box center [556, 464] width 204 height 35
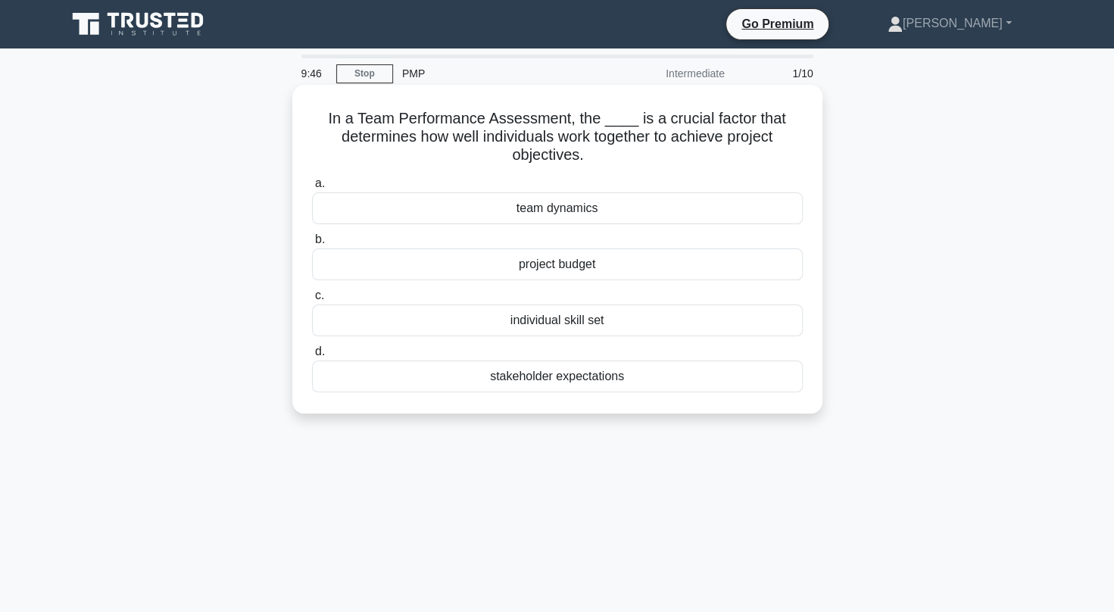
click at [577, 213] on div "team dynamics" at bounding box center [557, 208] width 491 height 32
click at [312, 189] on input "a. team dynamics" at bounding box center [312, 184] width 0 height 10
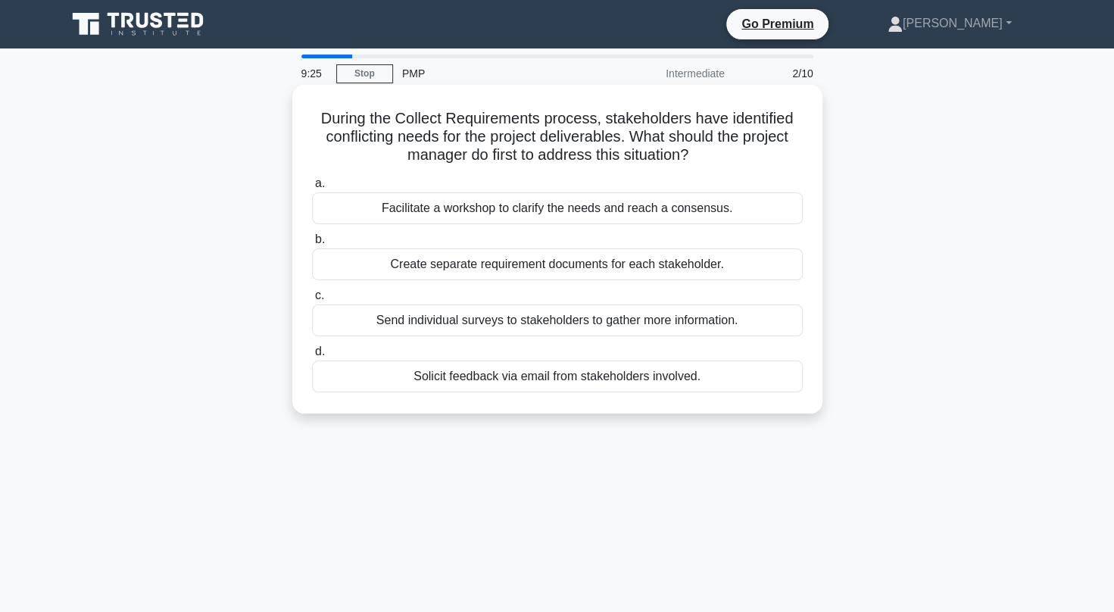
click at [489, 209] on div "Facilitate a workshop to clarify the needs and reach a consensus." at bounding box center [557, 208] width 491 height 32
click at [312, 189] on input "a. Facilitate a workshop to clarify the needs and reach a consensus." at bounding box center [312, 184] width 0 height 10
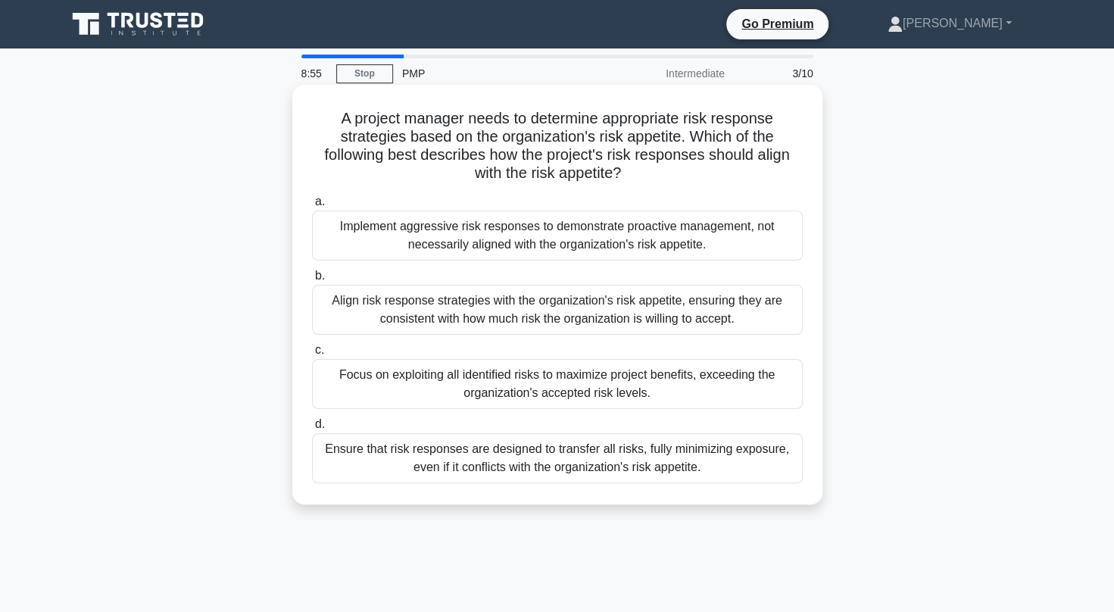
click at [677, 307] on div "Align risk response strategies with the organization's risk appetite, ensuring …" at bounding box center [557, 310] width 491 height 50
click at [312, 281] on input "b. Align risk response strategies with the organization's risk appetite, ensuri…" at bounding box center [312, 276] width 0 height 10
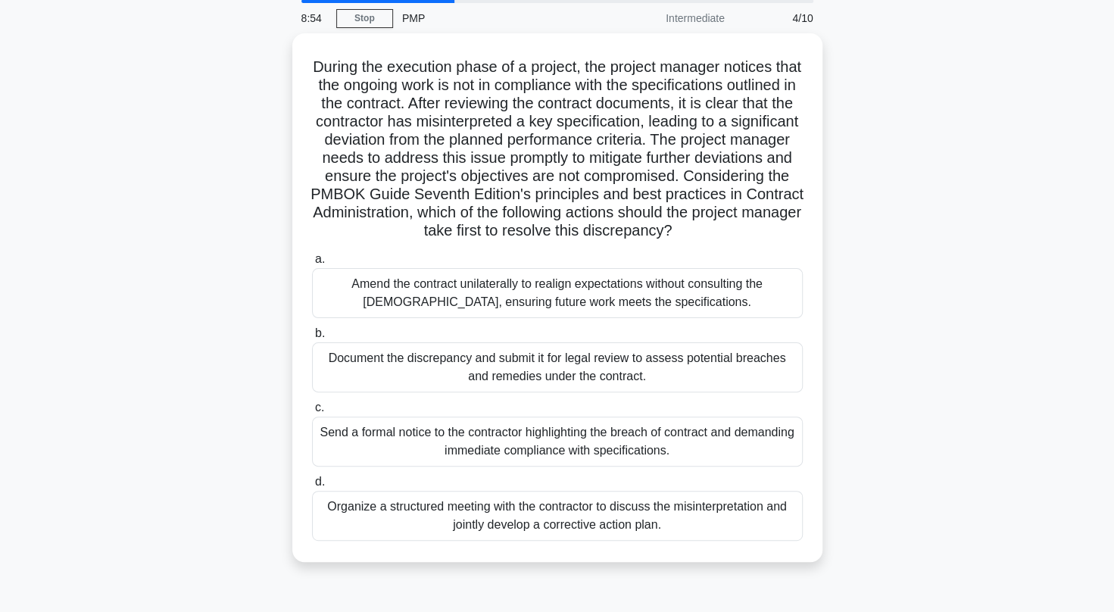
scroll to position [58, 0]
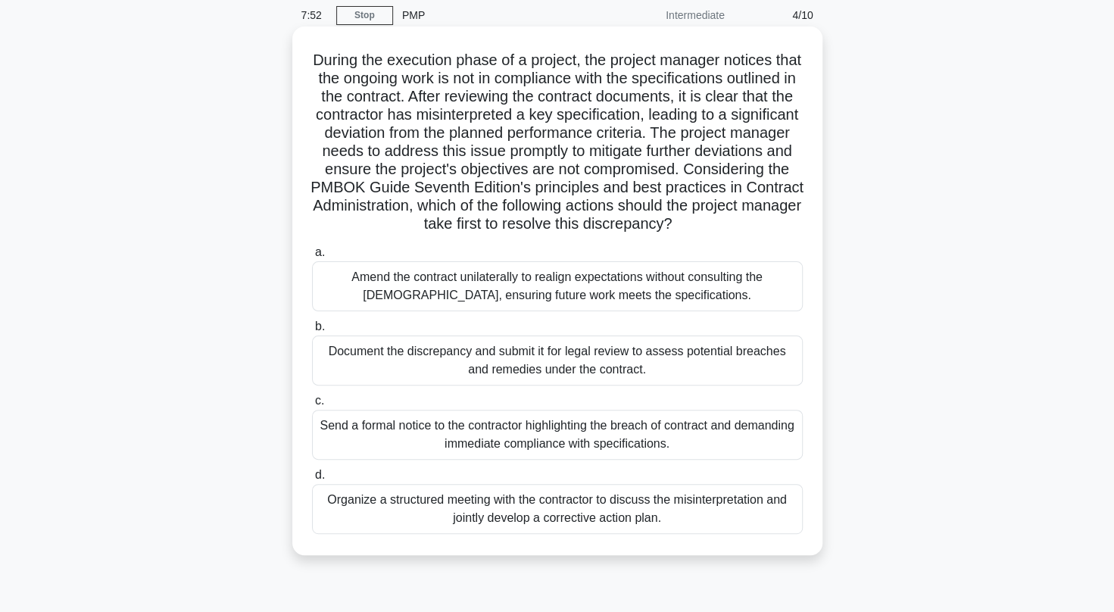
click at [669, 513] on div "Organize a structured meeting with the contractor to discuss the misinterpretat…" at bounding box center [557, 509] width 491 height 50
click at [312, 480] on input "d. Organize a structured meeting with the contractor to discuss the misinterpre…" at bounding box center [312, 475] width 0 height 10
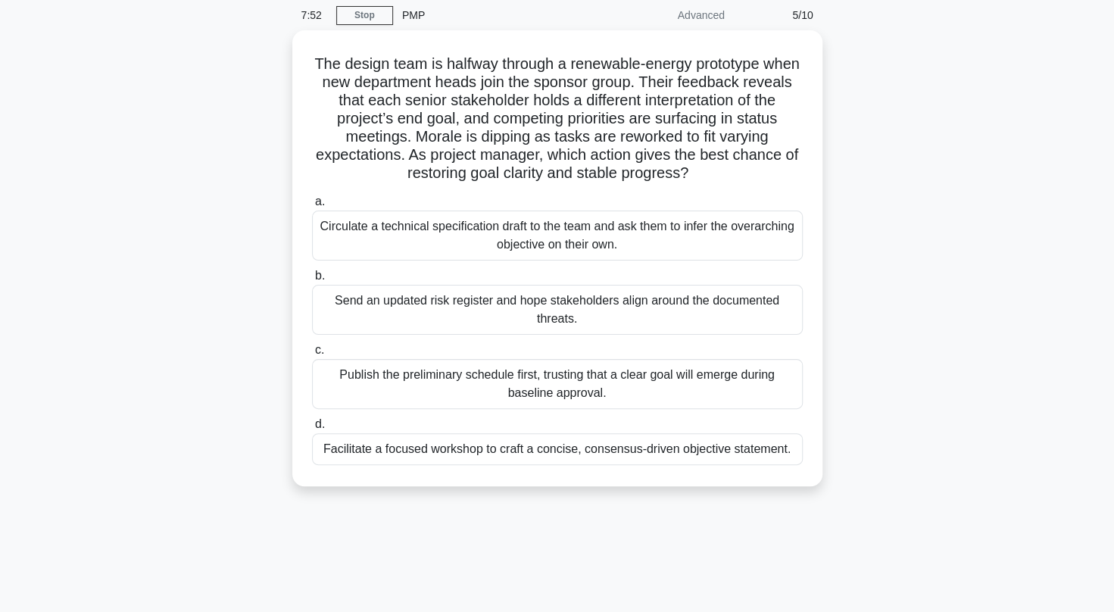
scroll to position [0, 0]
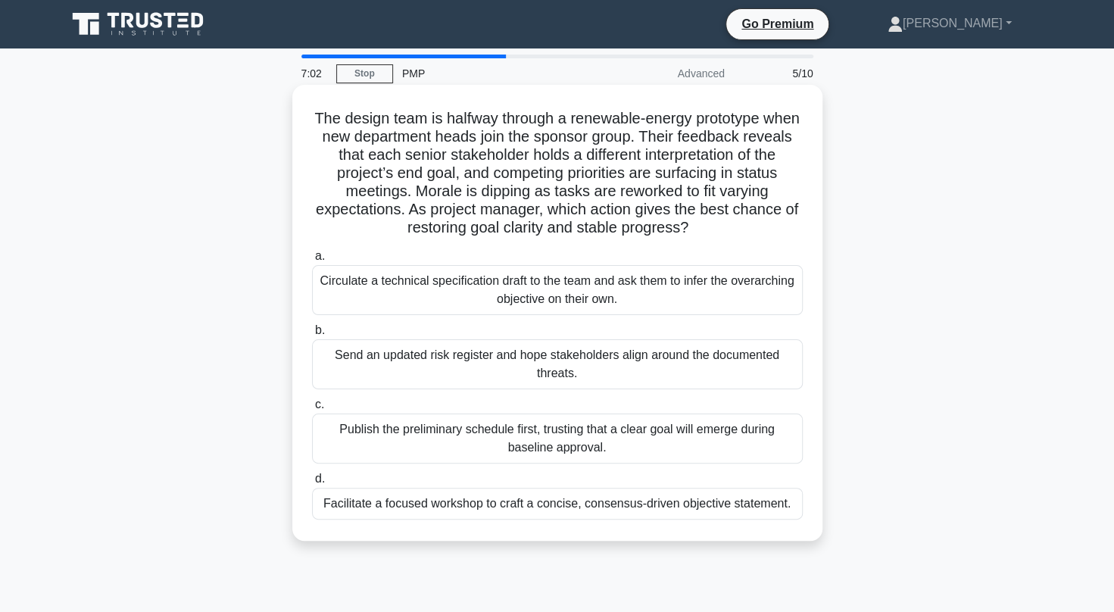
click at [771, 506] on div "Facilitate a focused workshop to craft a concise, consensus-driven objective st…" at bounding box center [557, 504] width 491 height 32
click at [312, 484] on input "d. Facilitate a focused workshop to craft a concise, consensus-driven objective…" at bounding box center [312, 479] width 0 height 10
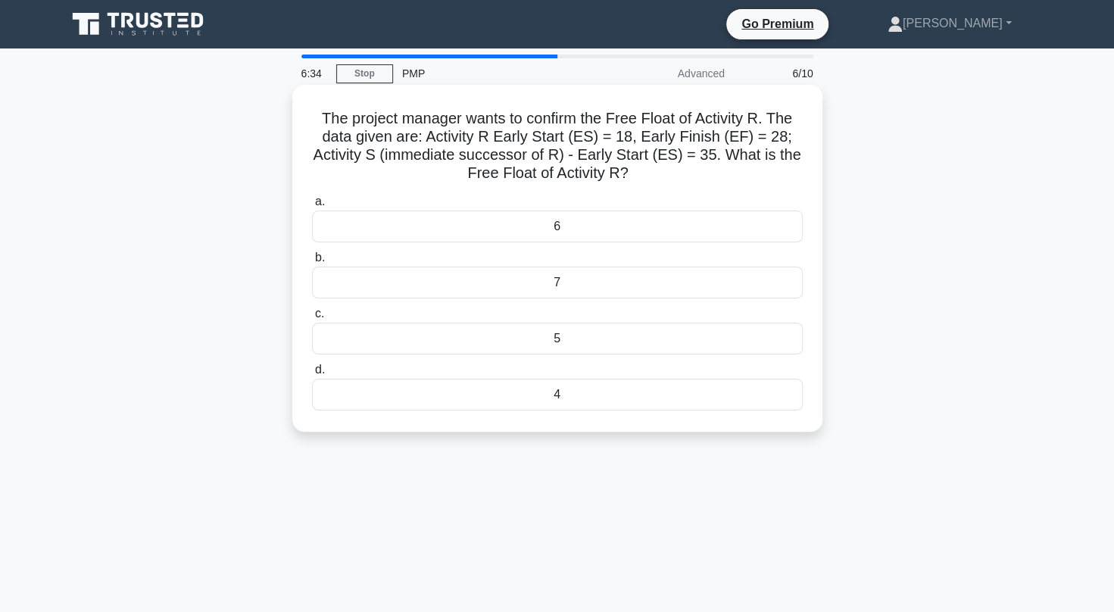
click at [690, 283] on div "7" at bounding box center [557, 282] width 491 height 32
click at [312, 263] on input "b. 7" at bounding box center [312, 258] width 0 height 10
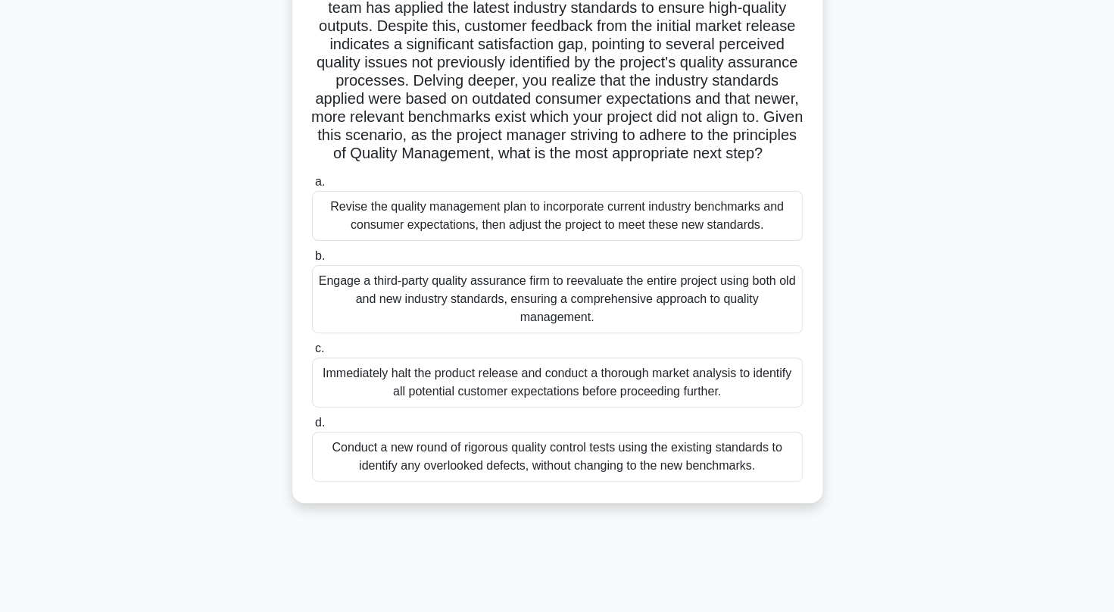
scroll to position [134, 0]
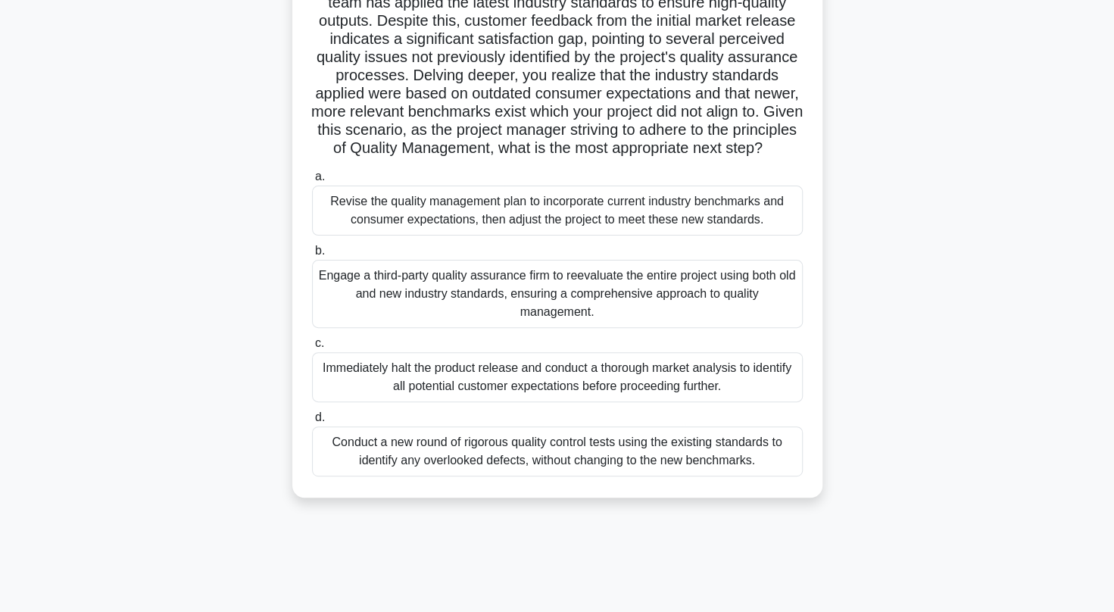
click at [624, 207] on div "Revise the quality management plan to incorporate current industry benchmarks a…" at bounding box center [557, 210] width 491 height 50
click at [312, 182] on input "a. Revise the quality management plan to incorporate current industry benchmark…" at bounding box center [312, 177] width 0 height 10
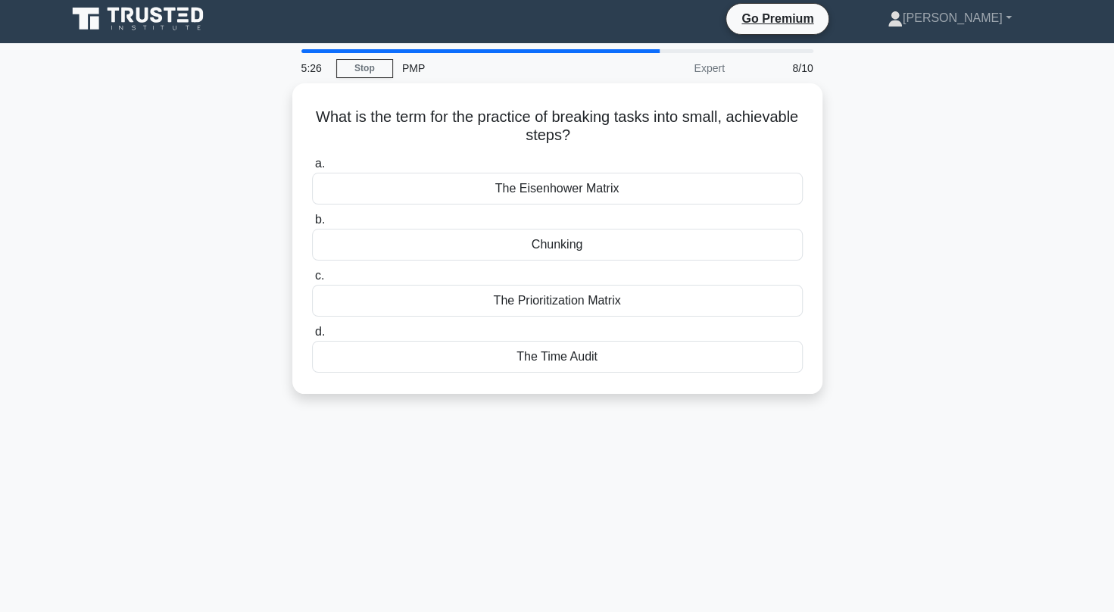
scroll to position [0, 0]
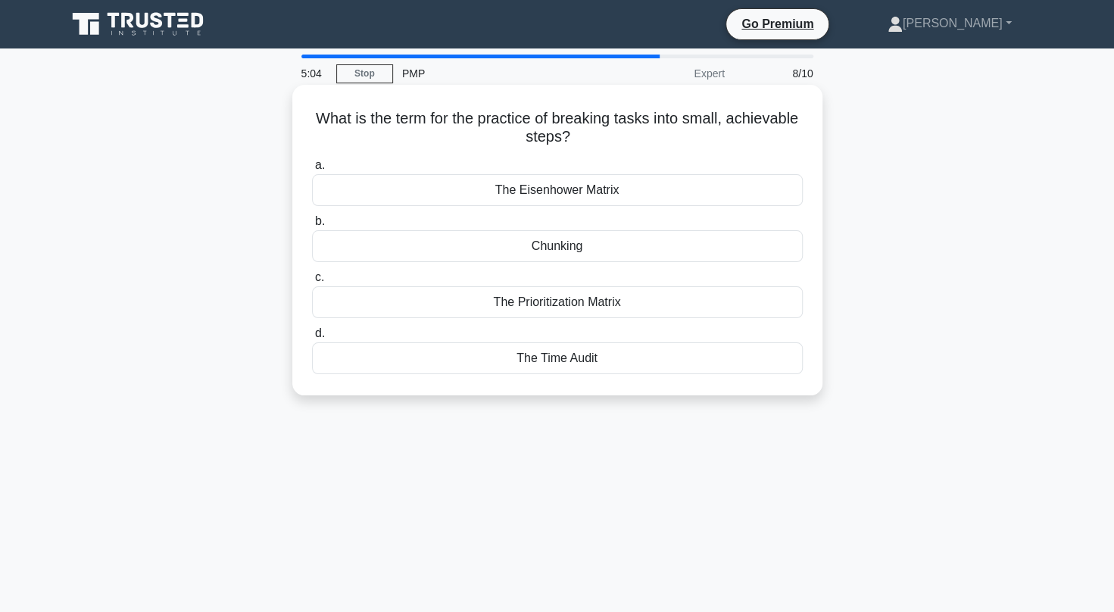
click at [577, 192] on div "The Eisenhower Matrix" at bounding box center [557, 190] width 491 height 32
click at [312, 170] on input "a. The Eisenhower Matrix" at bounding box center [312, 165] width 0 height 10
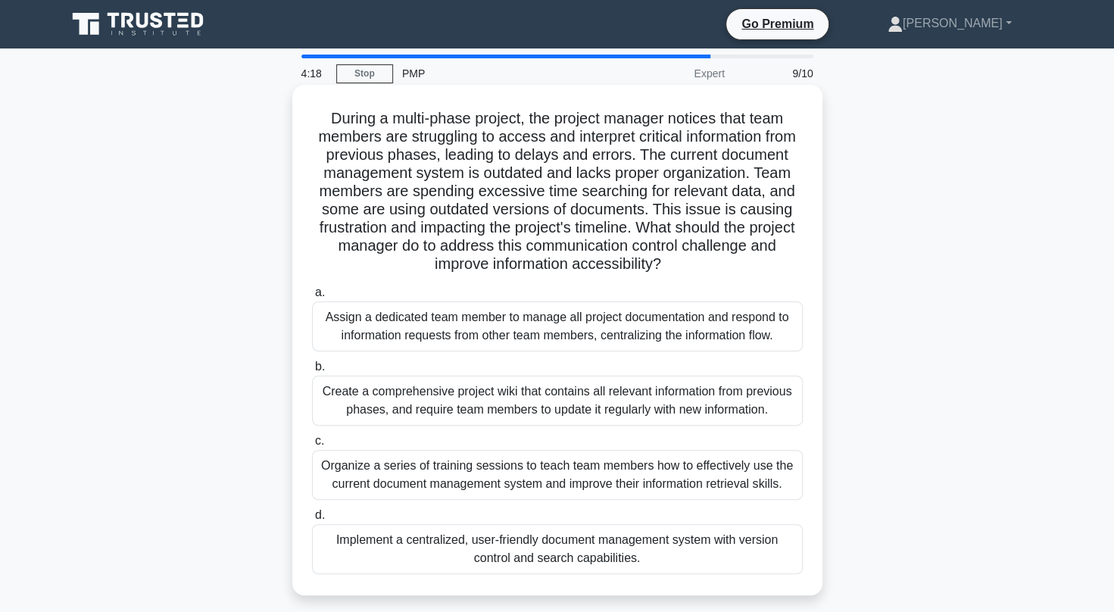
click at [594, 547] on div "Implement a centralized, user-friendly document management system with version …" at bounding box center [557, 549] width 491 height 50
click at [312, 520] on input "d. Implement a centralized, user-friendly document management system with versi…" at bounding box center [312, 515] width 0 height 10
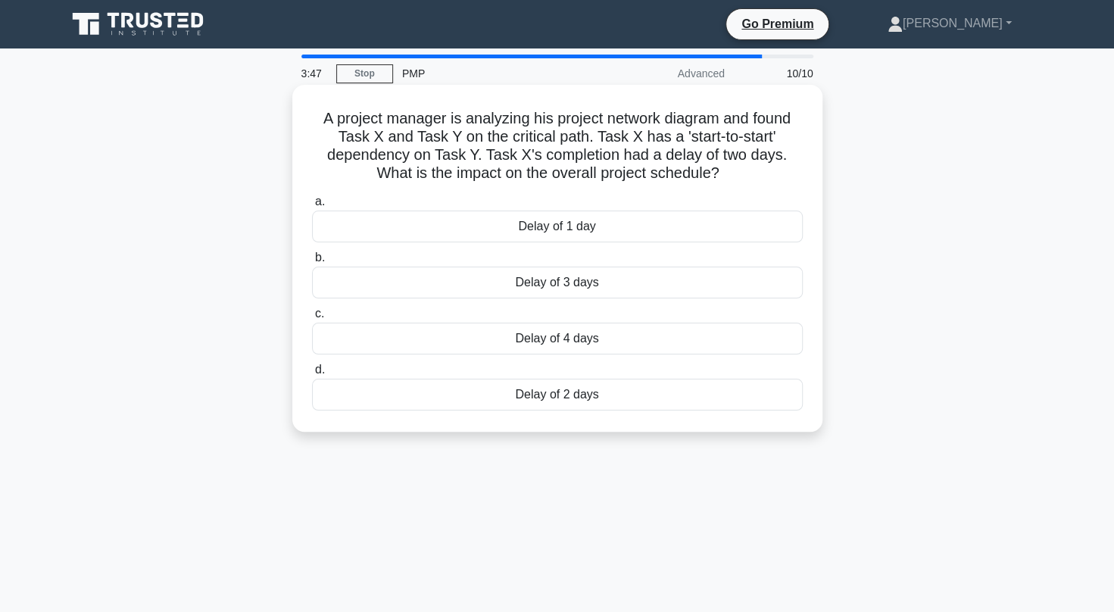
click at [635, 401] on div "Delay of 2 days" at bounding box center [557, 395] width 491 height 32
click at [312, 375] on input "d. Delay of 2 days" at bounding box center [312, 370] width 0 height 10
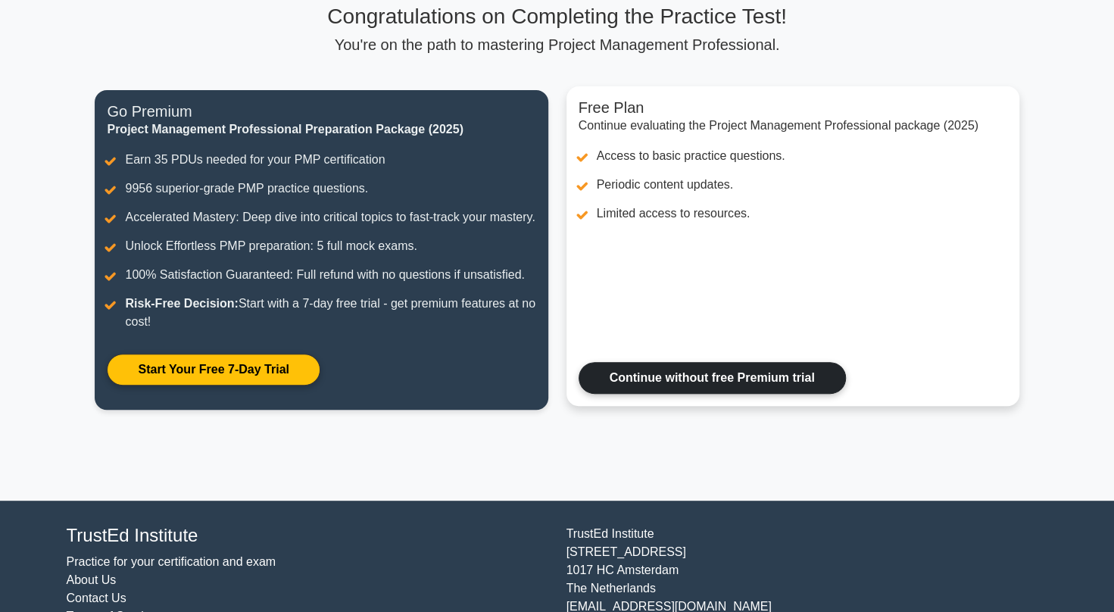
scroll to position [123, 0]
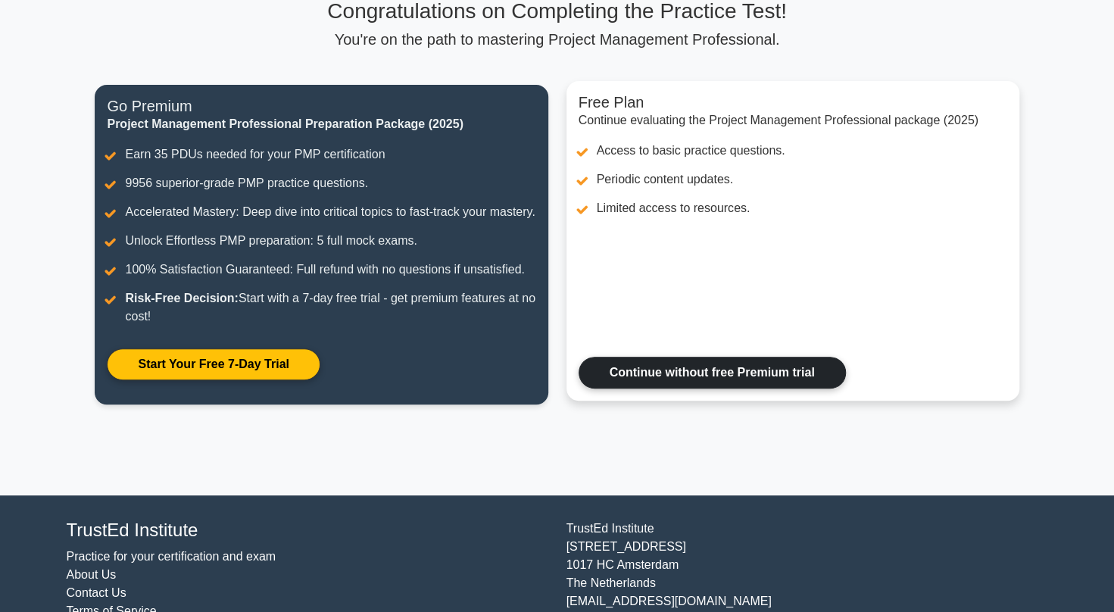
click at [700, 377] on link "Continue without free Premium trial" at bounding box center [711, 373] width 267 height 32
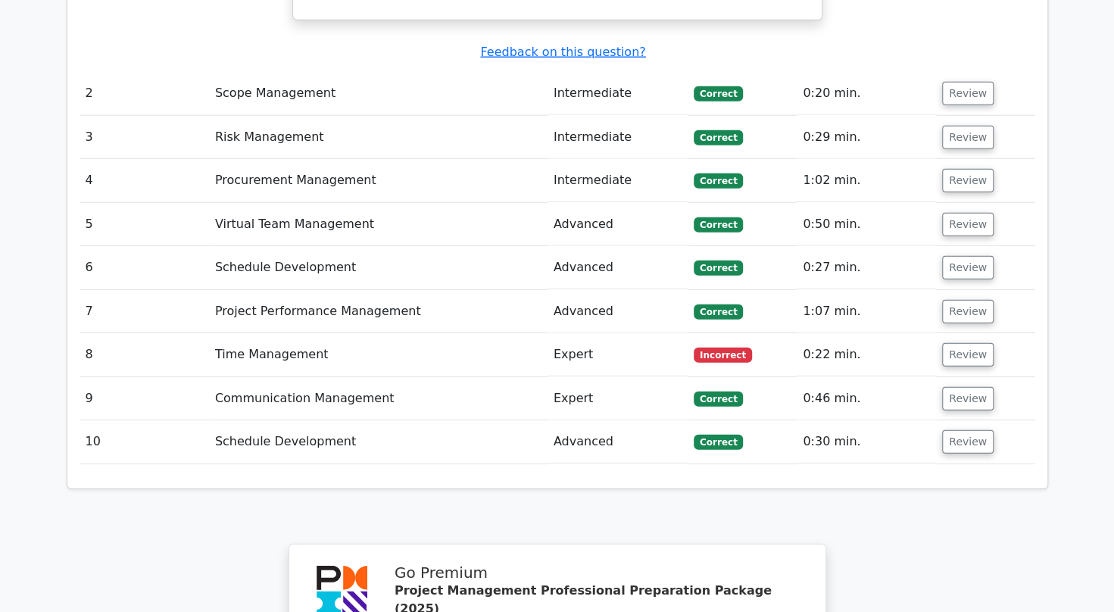
scroll to position [2303, 0]
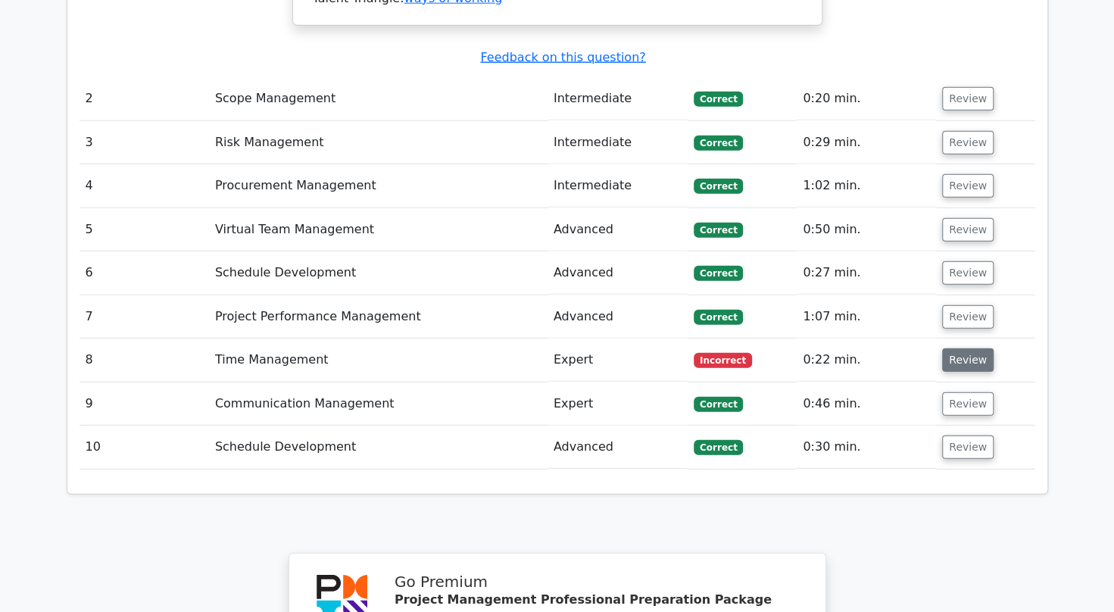
click at [971, 348] on button "Review" at bounding box center [967, 359] width 51 height 23
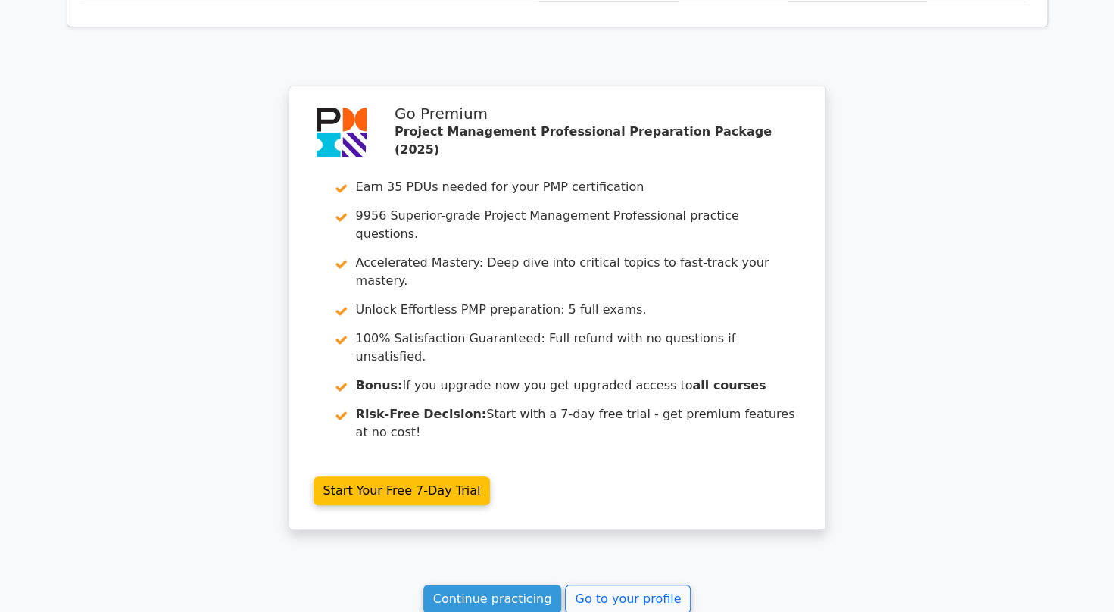
scroll to position [3354, 0]
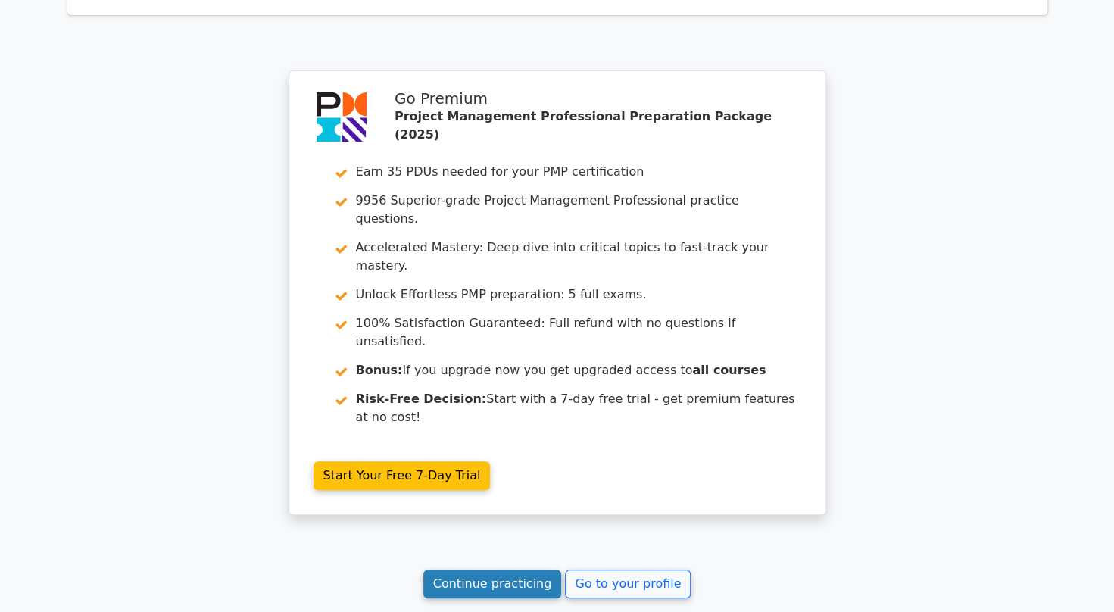
click at [500, 569] on link "Continue practicing" at bounding box center [492, 583] width 139 height 29
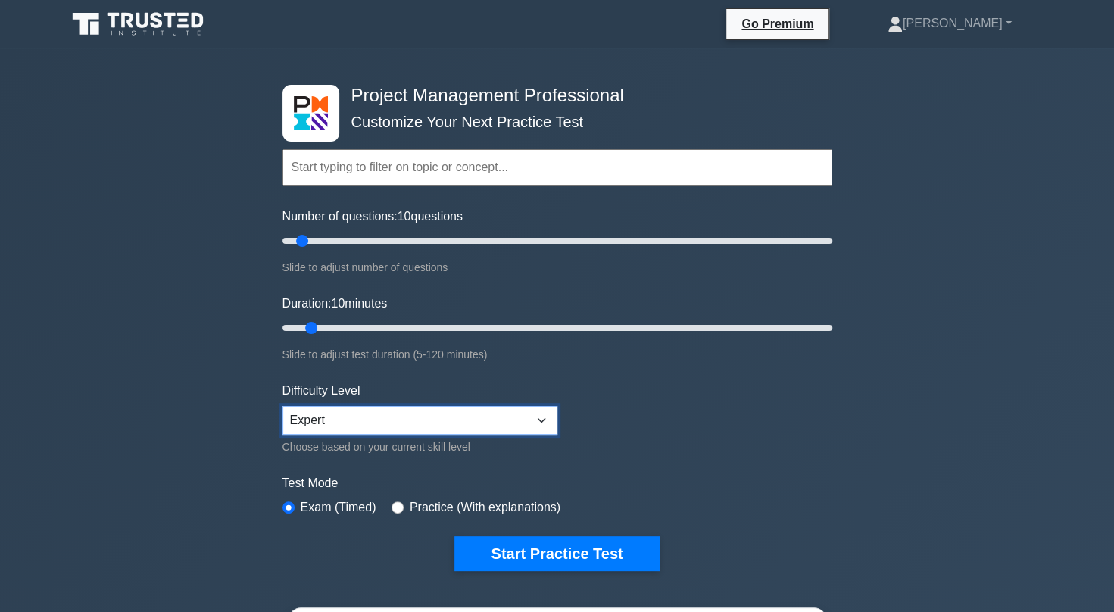
click at [374, 412] on select "Beginner Intermediate Expert" at bounding box center [419, 420] width 275 height 29
click at [236, 409] on div "Project Management Professional Customize Your Next Practice Test Topics Scope …" at bounding box center [557, 524] width 1114 height 952
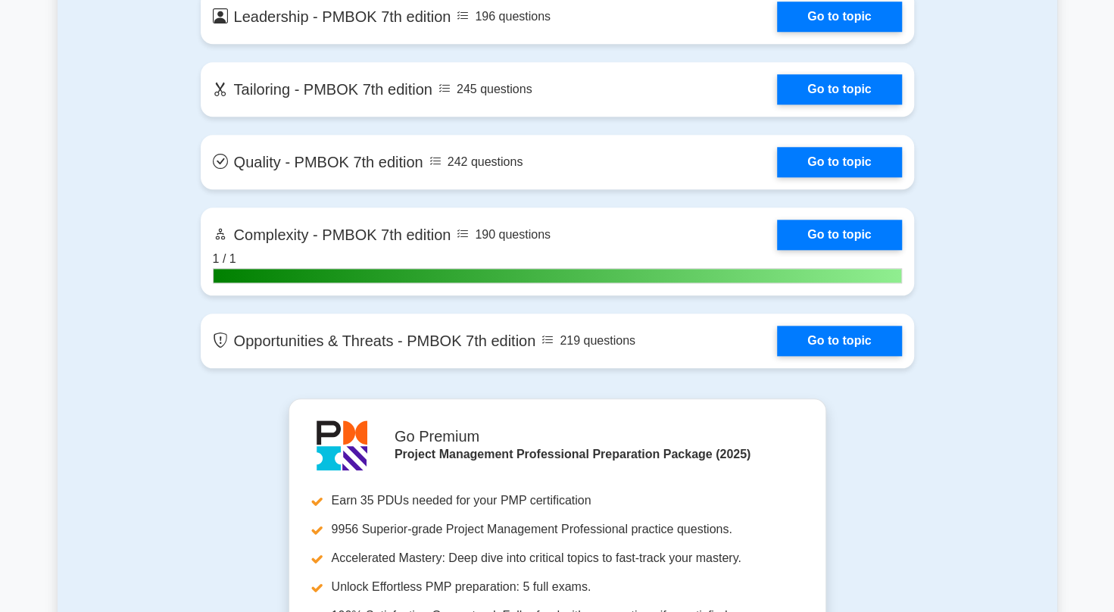
scroll to position [4161, 0]
